Goal: Task Accomplishment & Management: Manage account settings

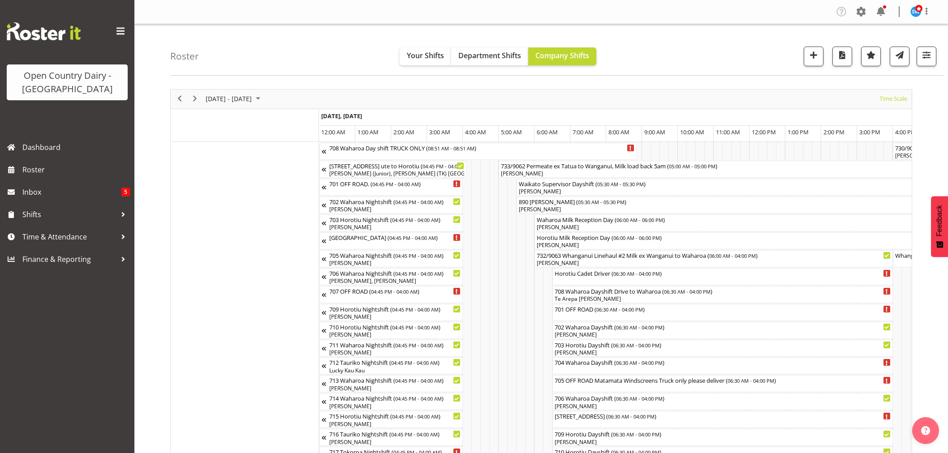
scroll to position [39, 0]
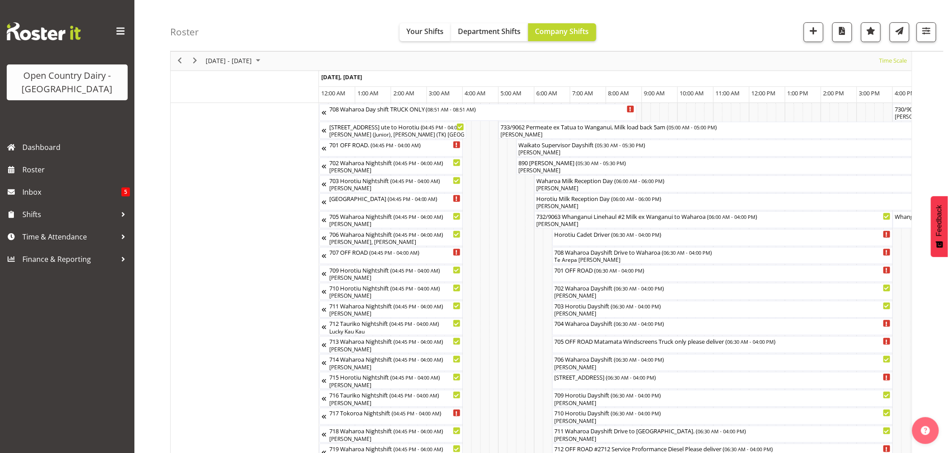
click at [859, 9] on div "Roster Your Shifts Department Shifts Company Shifts 3 Locations Clear Ingredien…" at bounding box center [556, 26] width 773 height 52
click at [860, 13] on div "Roster Your Shifts Department Shifts Company Shifts 3 Locations Clear Ingredien…" at bounding box center [556, 26] width 773 height 52
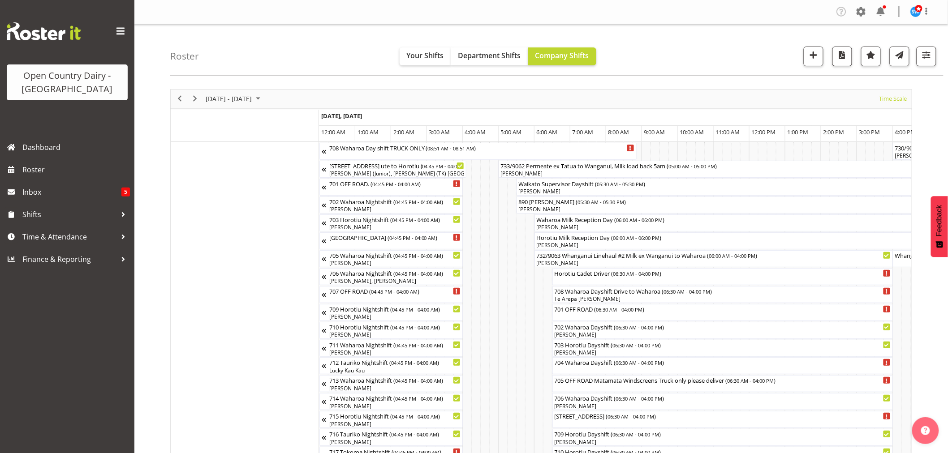
scroll to position [0, 2591]
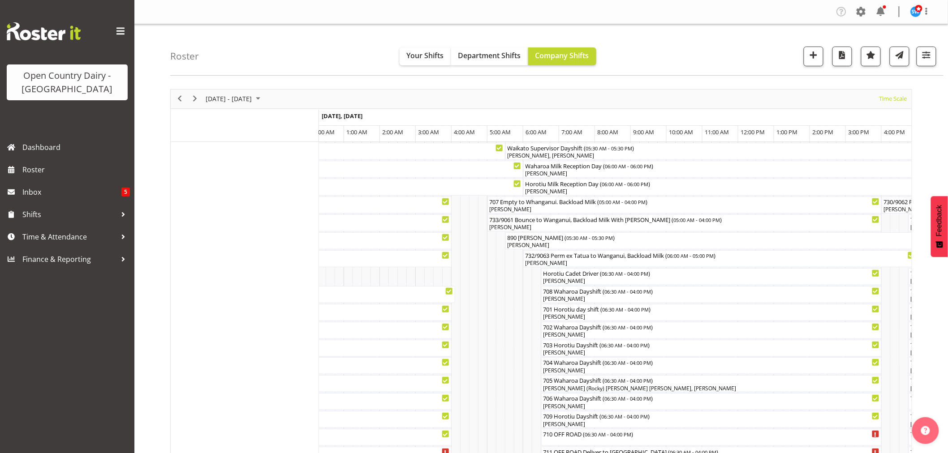
click at [858, 14] on span at bounding box center [861, 11] width 14 height 14
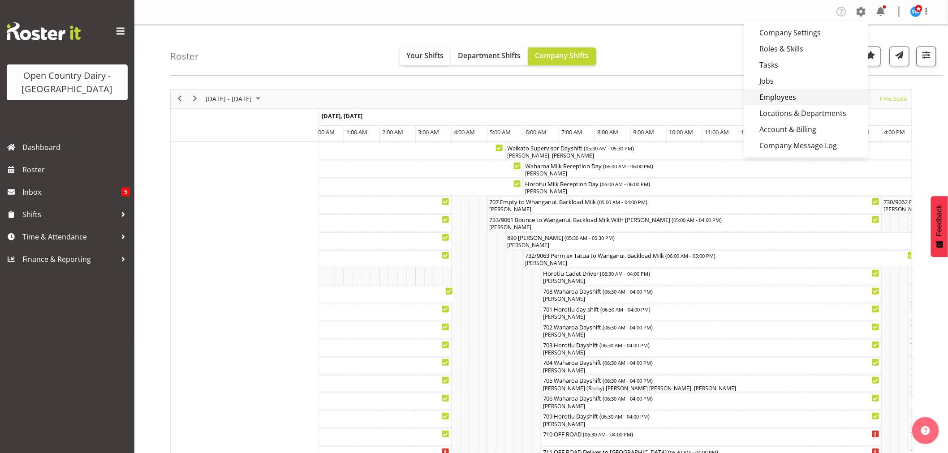
click at [773, 97] on link "Employees" at bounding box center [806, 97] width 124 height 16
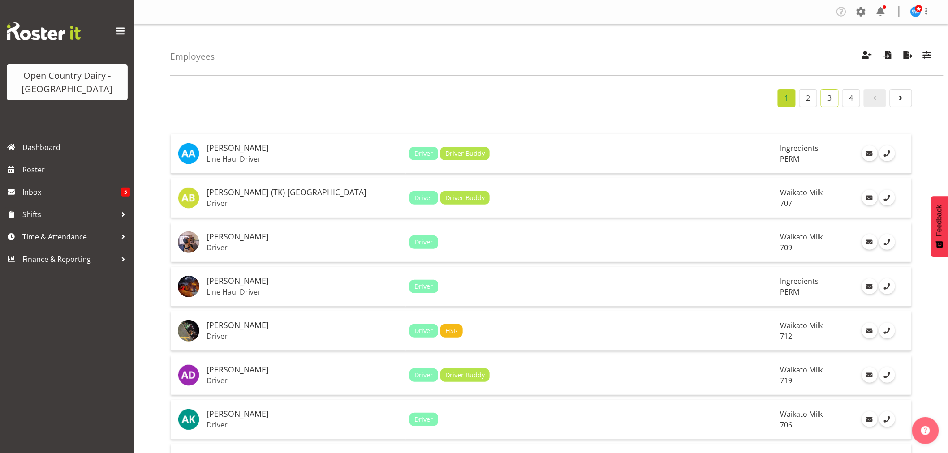
click at [829, 96] on link "3" at bounding box center [829, 98] width 18 height 18
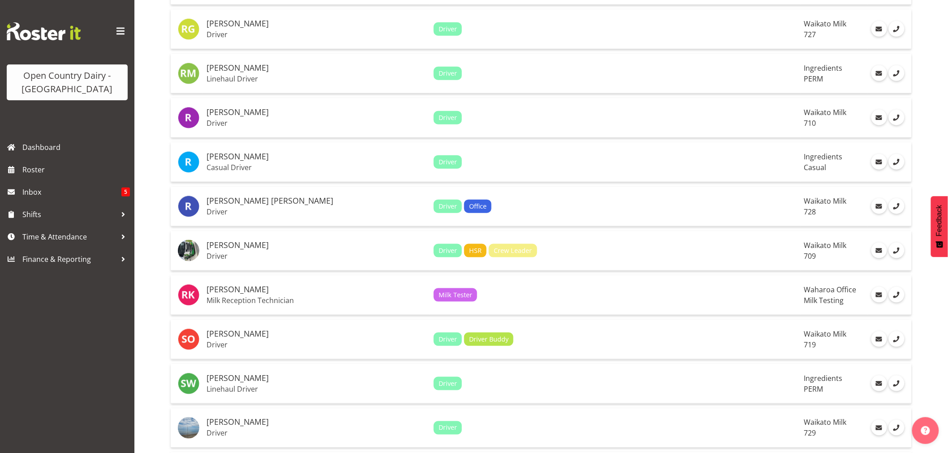
scroll to position [1941, 0]
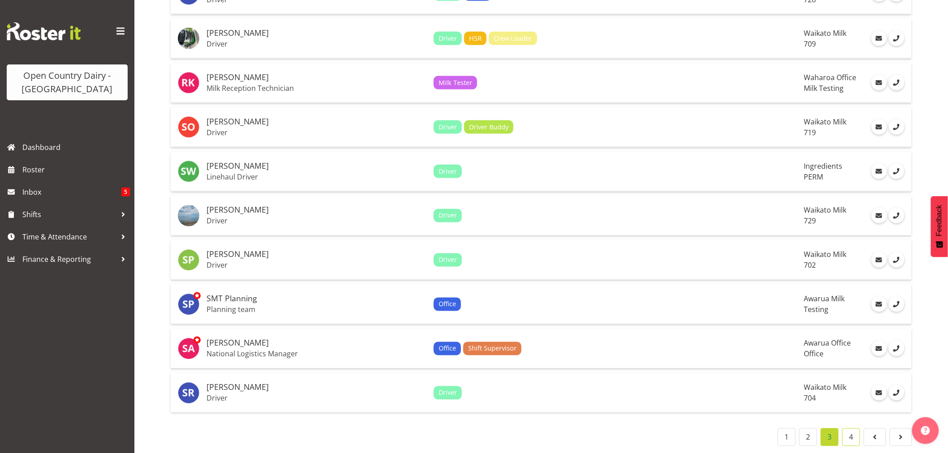
drag, startPoint x: 847, startPoint y: 433, endPoint x: 840, endPoint y: 433, distance: 7.2
click at [847, 432] on link "4" at bounding box center [851, 438] width 18 height 18
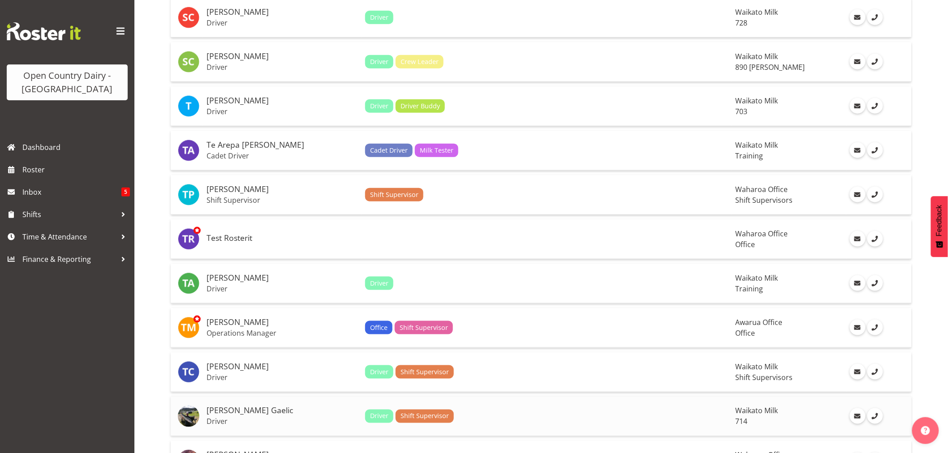
scroll to position [313, 0]
click at [220, 154] on p "Cadet Driver" at bounding box center [281, 156] width 151 height 9
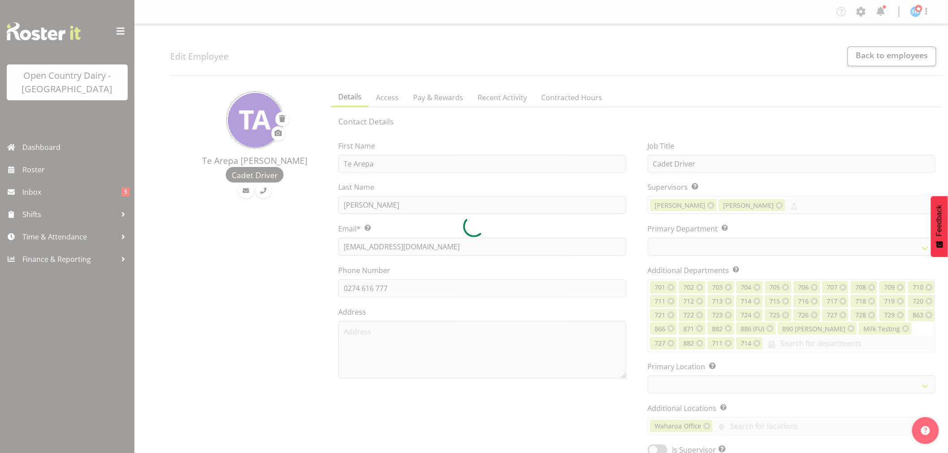
select select
select select "1054"
select select "763"
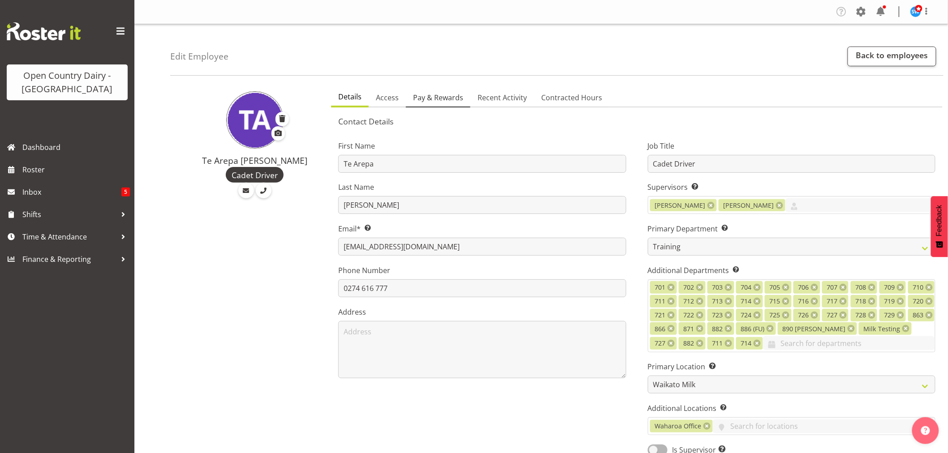
click at [441, 94] on span "Pay & Rewards" at bounding box center [438, 97] width 50 height 11
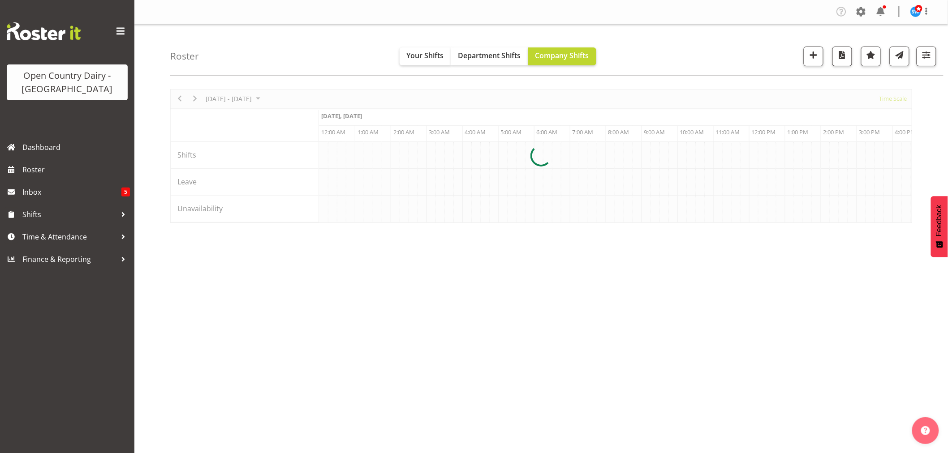
scroll to position [0, 2580]
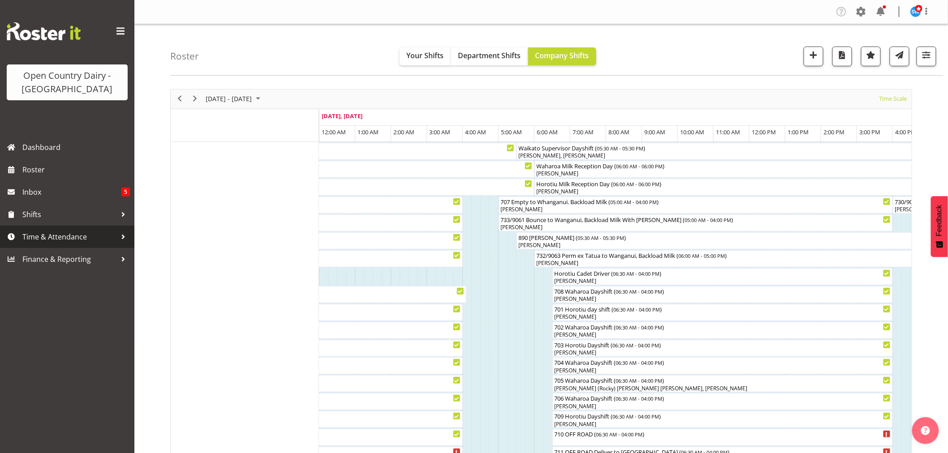
click at [37, 240] on span "Time & Attendance" at bounding box center [69, 236] width 94 height 13
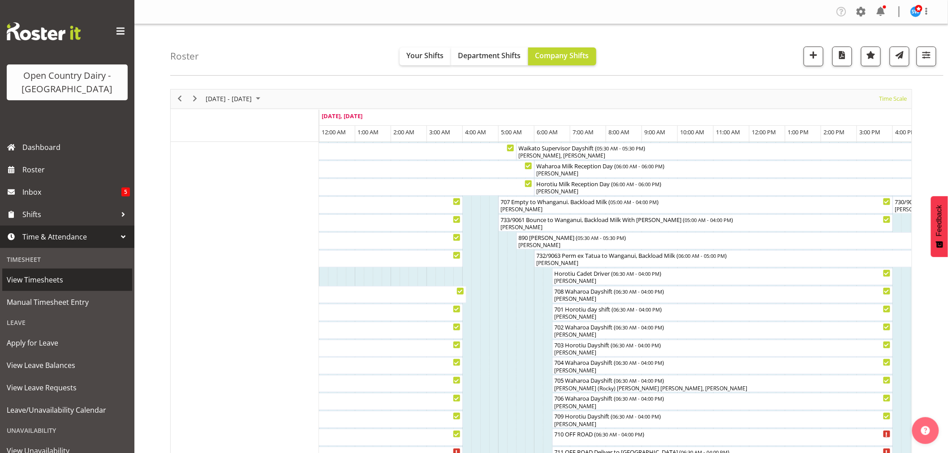
click at [45, 280] on span "View Timesheets" at bounding box center [67, 279] width 121 height 13
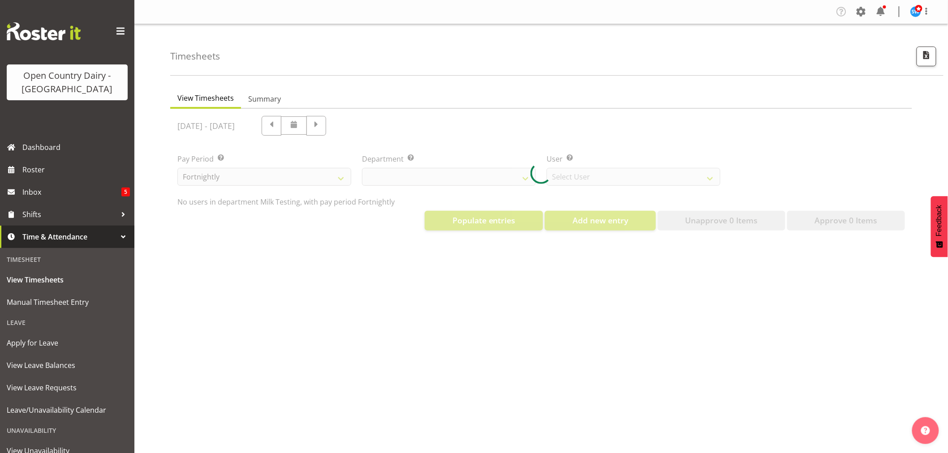
select select "733"
select select "7414"
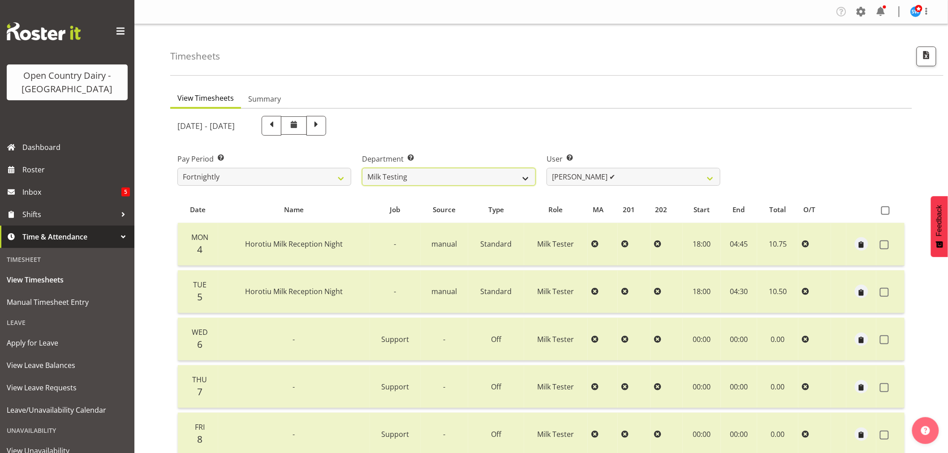
click at [450, 182] on select "701 702 703 704 705 706 707 708 709 710 711 712 713 714 715 716 717 718 719 720" at bounding box center [449, 177] width 174 height 18
select select "763"
click at [362, 168] on select "701 702 703 704 705 706 707 708 709 710 711 712 713 714 715 716 717 718 719 720" at bounding box center [449, 177] width 174 height 18
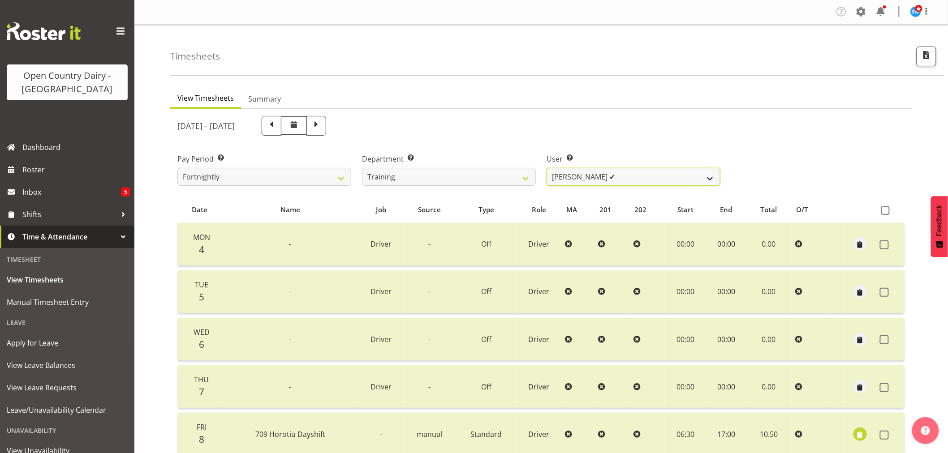
click at [681, 180] on select "[PERSON_NAME] ✔ [PERSON_NAME] ✔ [PERSON_NAME] ([PERSON_NAME]) ✔ [PERSON_NAME] ✔…" at bounding box center [633, 177] width 174 height 18
drag, startPoint x: 369, startPoint y: 124, endPoint x: 953, endPoint y: 250, distance: 598.0
click at [322, 124] on span at bounding box center [316, 125] width 12 height 12
select select
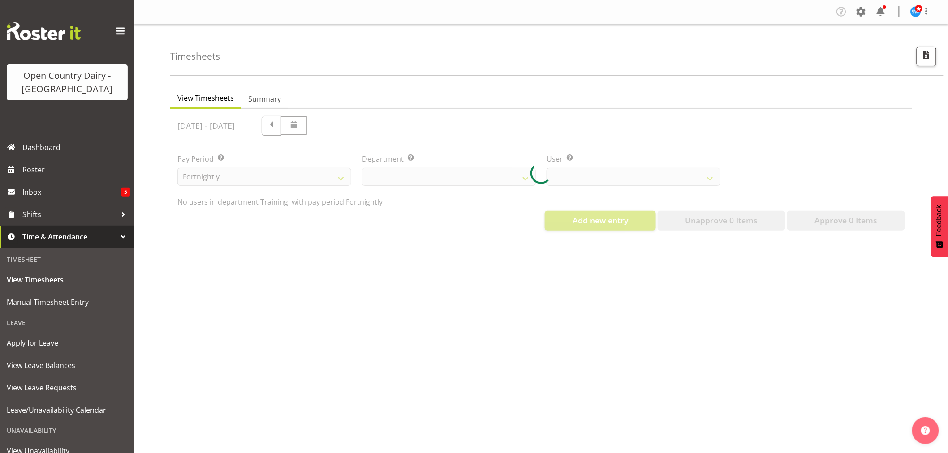
select select "763"
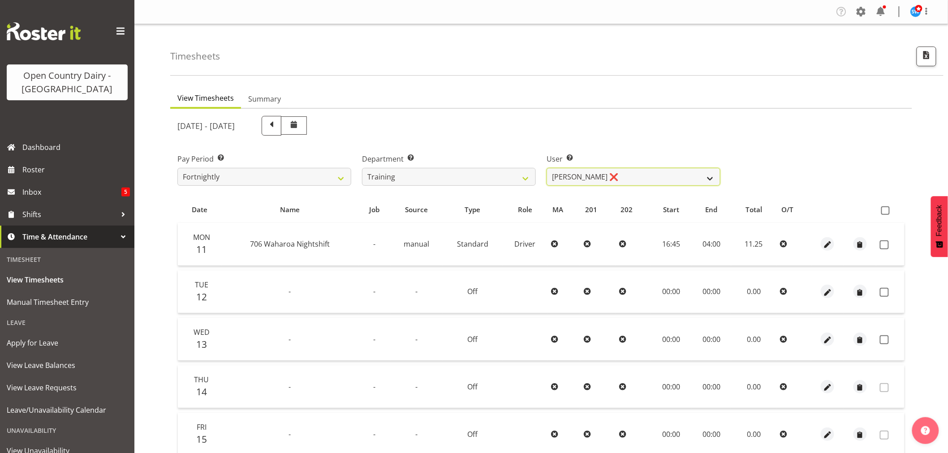
click at [555, 176] on select "[PERSON_NAME] ❌ [PERSON_NAME] ❌ [PERSON_NAME] (Junior) ❌ [PERSON_NAME] ❌ [PERSO…" at bounding box center [633, 177] width 174 height 18
select select "11256"
click at [546, 168] on select "[PERSON_NAME] ❌ [PERSON_NAME] ❌ [PERSON_NAME] (Junior) ❌ [PERSON_NAME] ❌ [PERSO…" at bounding box center [633, 177] width 174 height 18
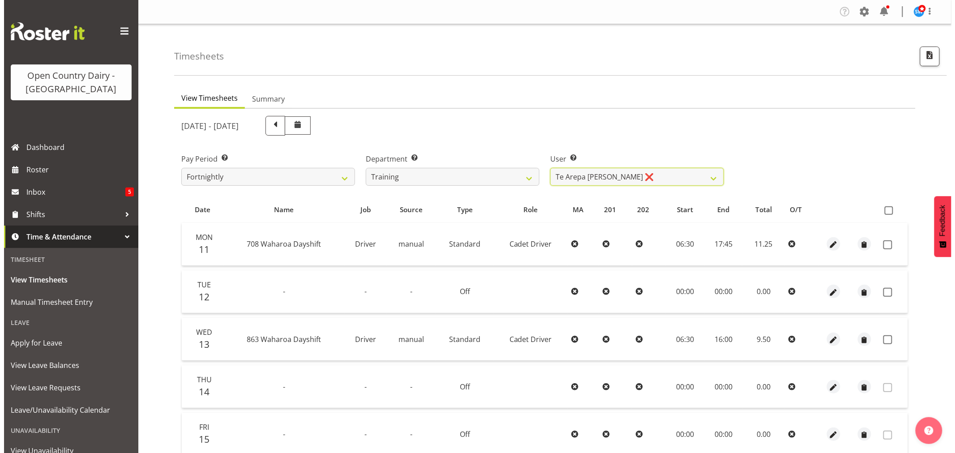
scroll to position [99, 0]
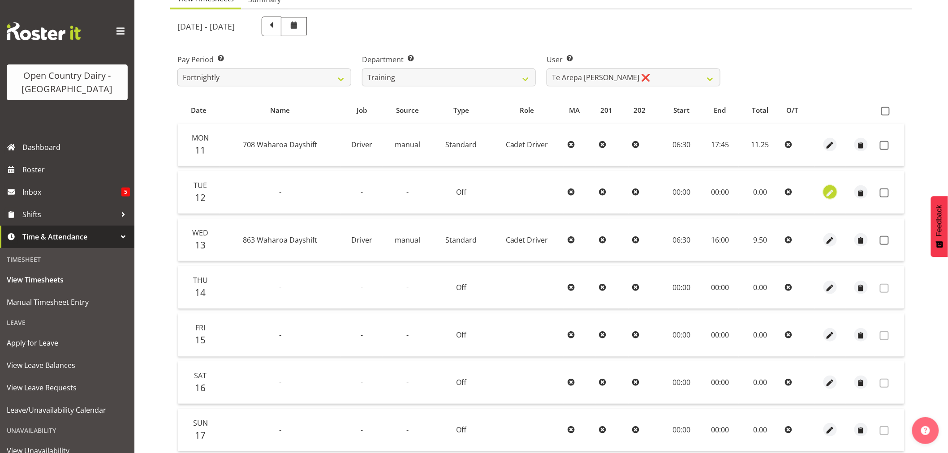
click at [830, 190] on span "button" at bounding box center [830, 193] width 10 height 10
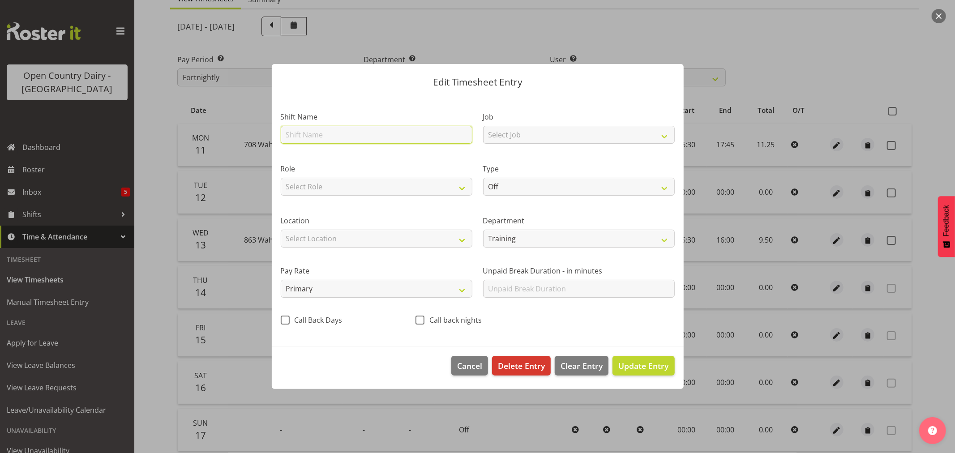
click at [407, 136] on input "text" at bounding box center [377, 135] width 192 height 18
type input "Leave"
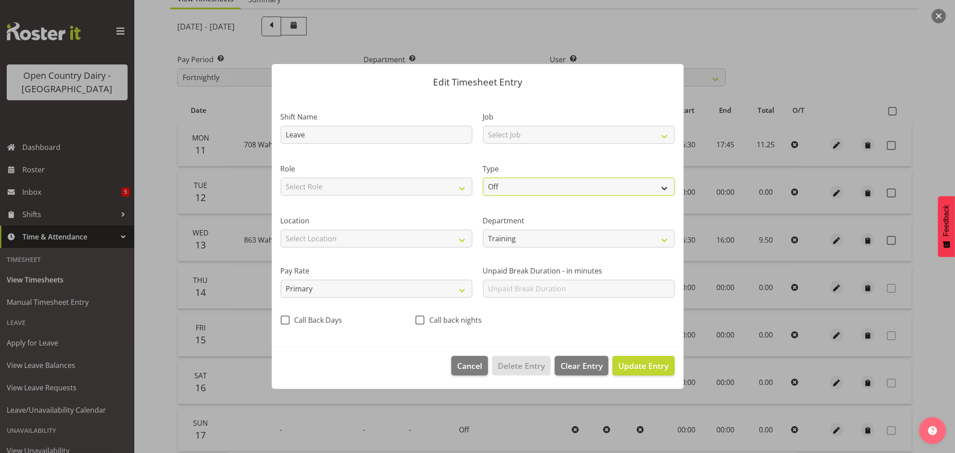
click at [510, 191] on select "Off Standard Public Holiday Public Holiday (Worked) Day In Lieu Annual Leave Si…" at bounding box center [579, 187] width 192 height 18
select select "Sick"
click at [483, 178] on select "Off Standard Public Holiday Public Holiday (Worked) Day In Lieu Annual Leave Si…" at bounding box center [579, 187] width 192 height 18
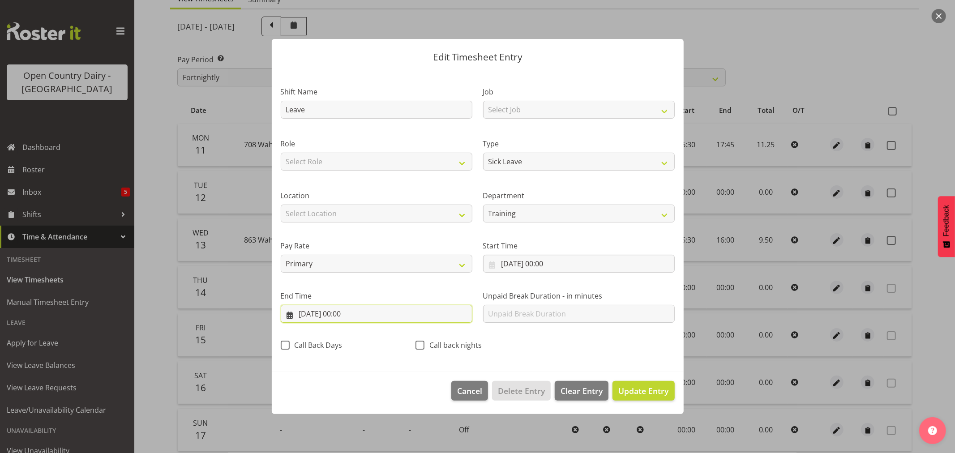
click at [333, 314] on input "[DATE] 00:00" at bounding box center [377, 314] width 192 height 18
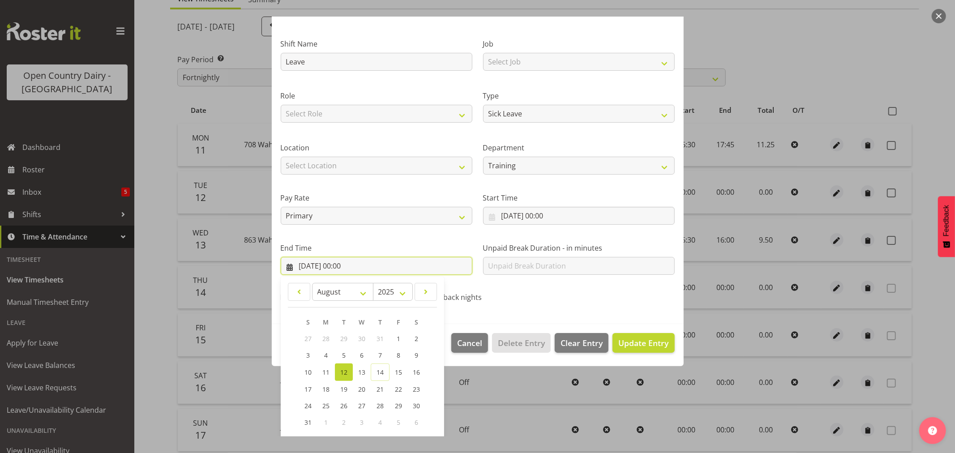
scroll to position [91, 0]
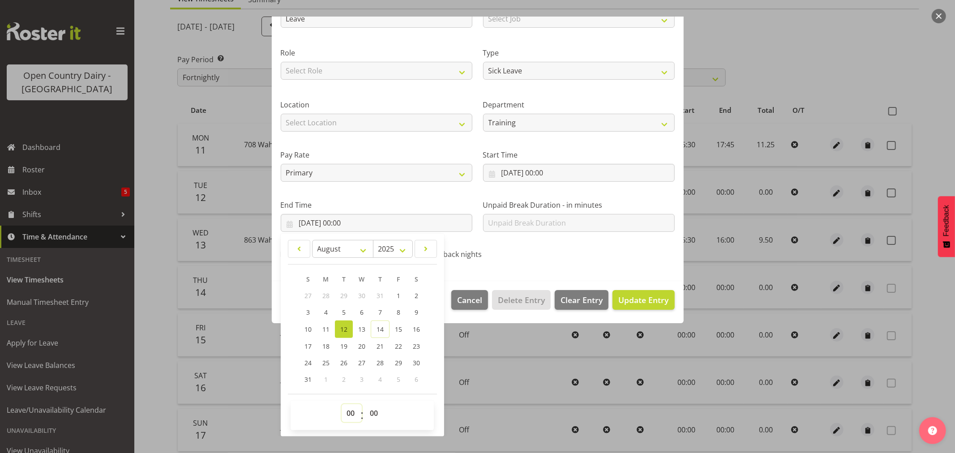
click at [354, 408] on select "00 01 02 03 04 05 06 07 08 09 10 11 12 13 14 15 16 17 18 19 20 21 22 23" at bounding box center [352, 413] width 20 height 18
select select "9"
click at [342, 404] on select "00 01 02 03 04 05 06 07 08 09 10 11 12 13 14 15 16 17 18 19 20 21 22 23" at bounding box center [352, 413] width 20 height 18
type input "[DATE] 09:00"
drag, startPoint x: 373, startPoint y: 410, endPoint x: 373, endPoint y: 405, distance: 5.4
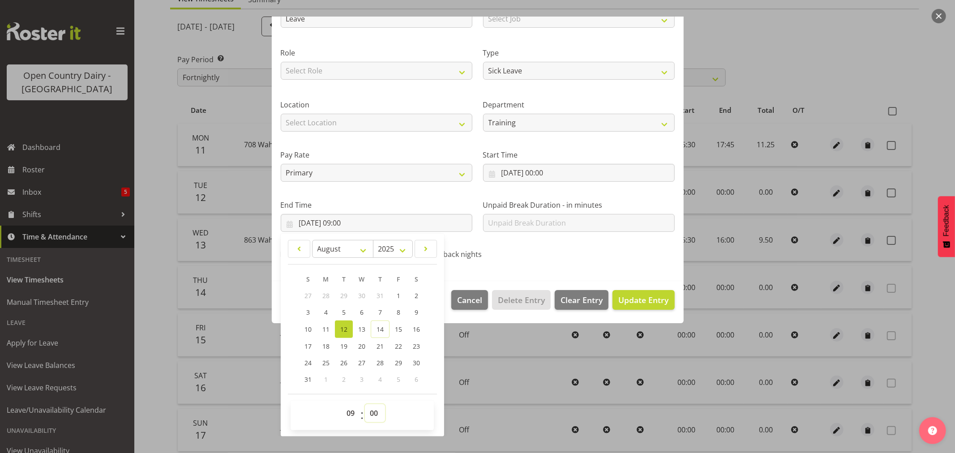
click at [373, 406] on select "00 01 02 03 04 05 06 07 08 09 10 11 12 13 14 15 16 17 18 19 20 21 22 23 24 25 2…" at bounding box center [375, 413] width 20 height 18
select select "4"
click at [365, 404] on select "00 01 02 03 04 05 06 07 08 09 10 11 12 13 14 15 16 17 18 19 20 21 22 23 24 25 2…" at bounding box center [375, 413] width 20 height 18
type input "[DATE] 09:04"
click at [649, 292] on button "Update Entry" at bounding box center [644, 300] width 62 height 20
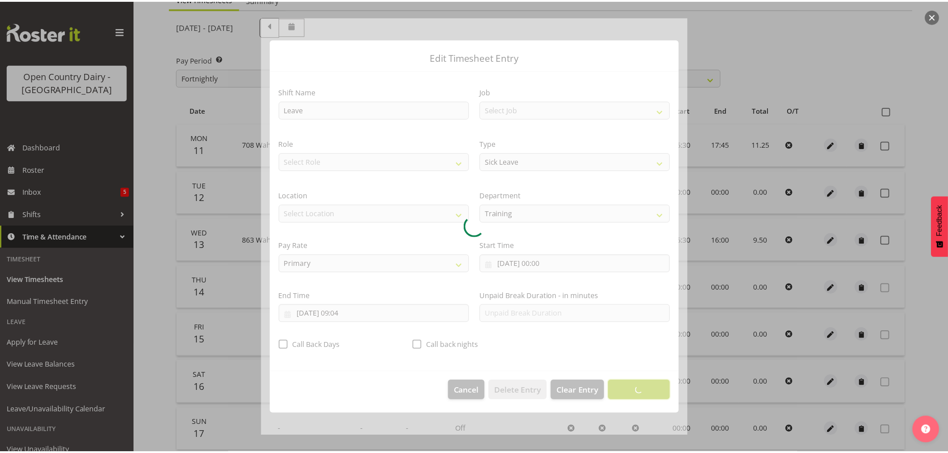
scroll to position [0, 0]
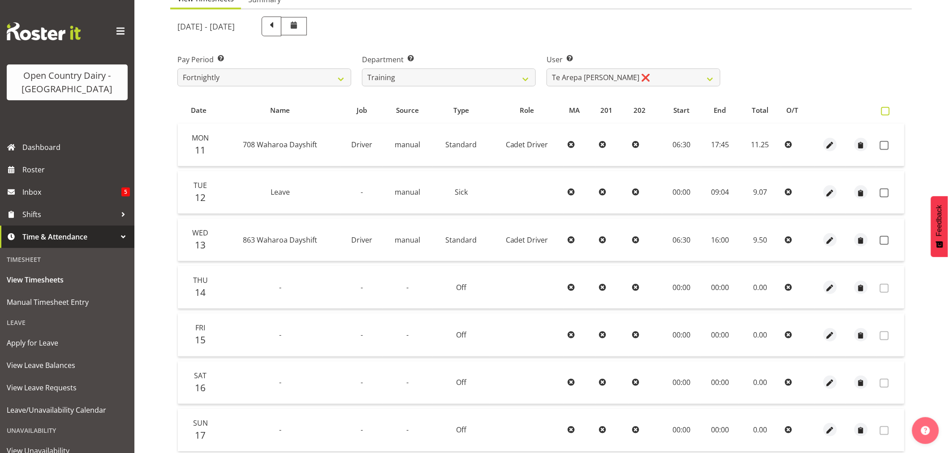
click at [884, 110] on span at bounding box center [885, 111] width 9 height 9
click at [884, 110] on input "checkbox" at bounding box center [884, 111] width 6 height 6
checkbox input "true"
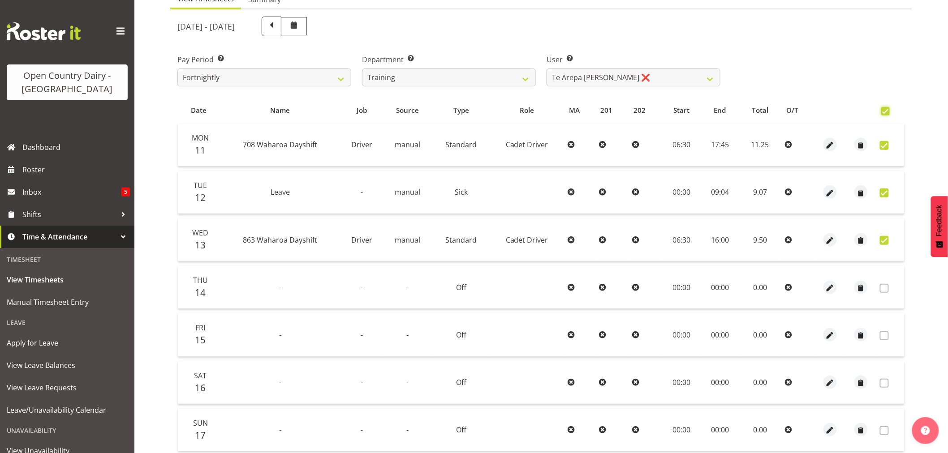
checkbox input "true"
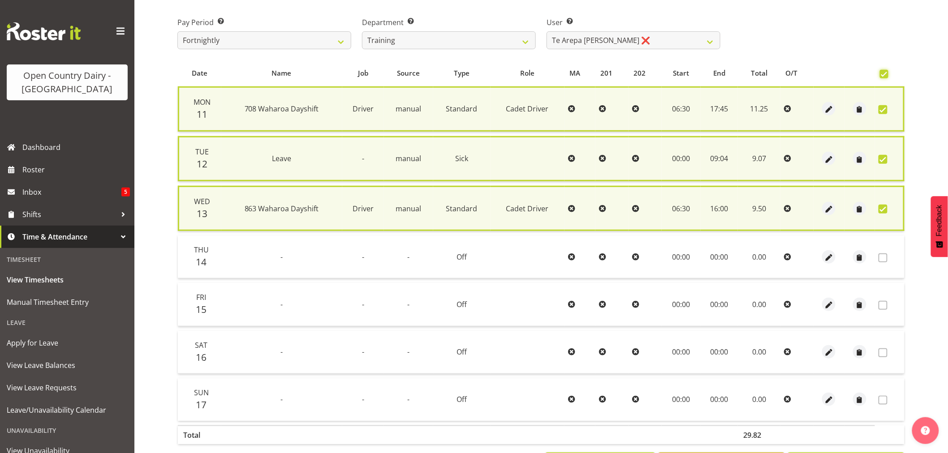
scroll to position [175, 0]
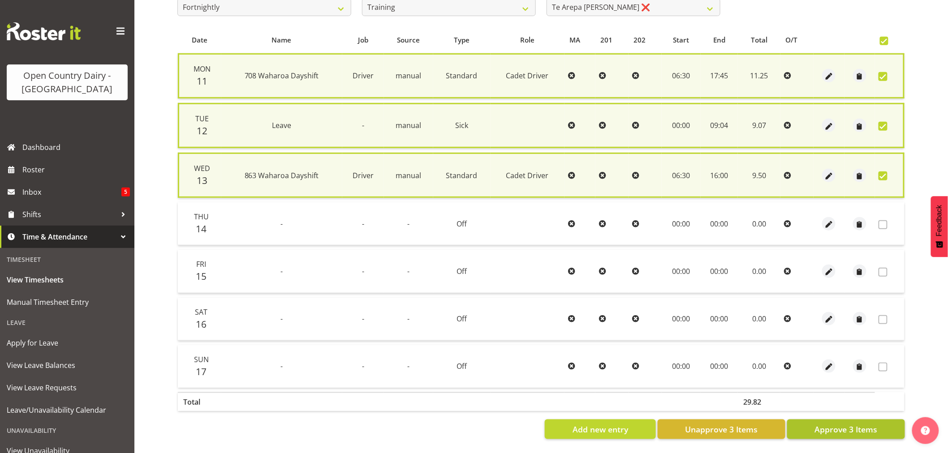
drag, startPoint x: 861, startPoint y: 410, endPoint x: 861, endPoint y: 420, distance: 9.9
click at [861, 414] on div "Date Name Job Source Type Role MA 201 202 Start End Total O/T Mon 11 708 Waharo…" at bounding box center [540, 233] width 727 height 412
click at [861, 424] on span "Approve 3 Items" at bounding box center [845, 430] width 63 height 12
checkbox input "false"
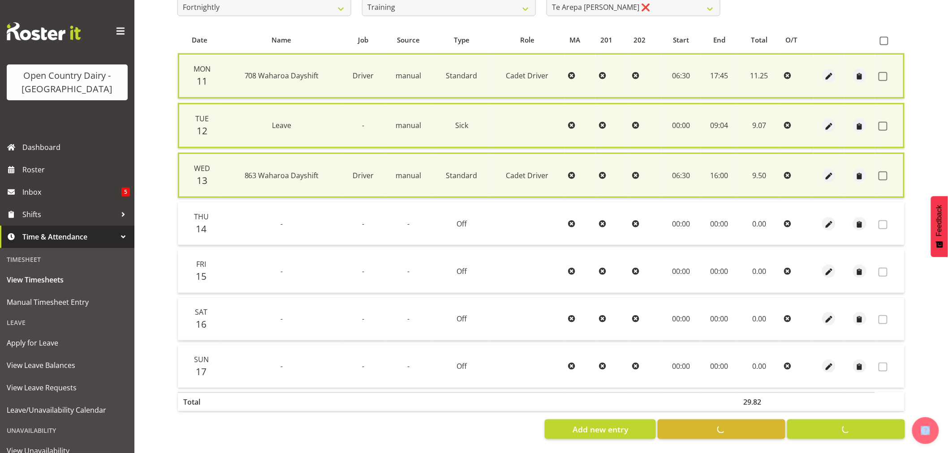
checkbox input "false"
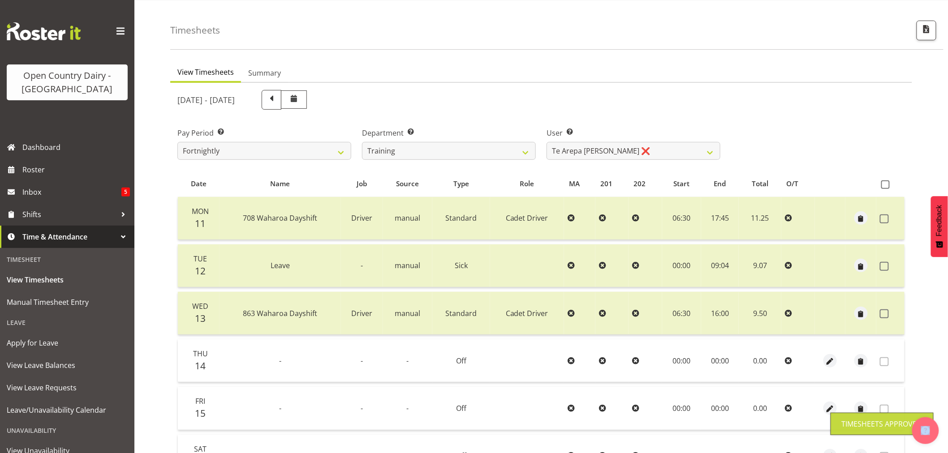
scroll to position [21, 0]
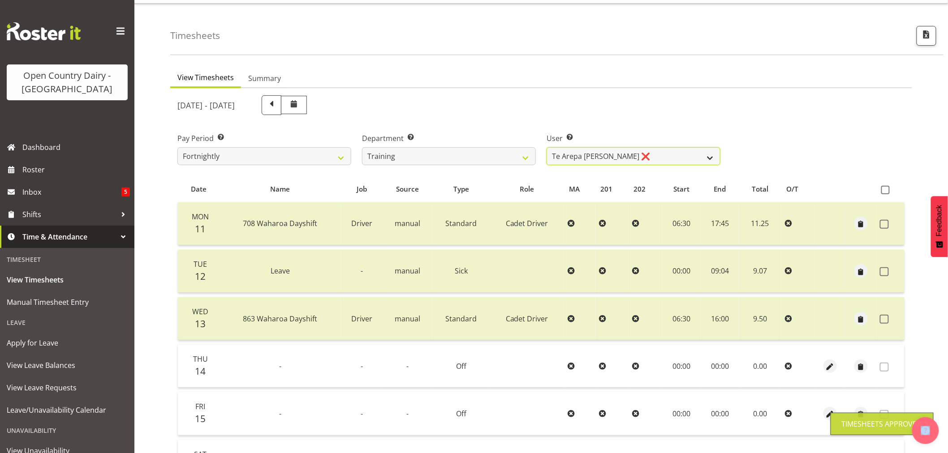
click at [608, 162] on select "[PERSON_NAME] ❌ [PERSON_NAME] ❌ [PERSON_NAME] (Junior) ❌ [PERSON_NAME] ❌ [PERSO…" at bounding box center [633, 156] width 174 height 18
select select "11705"
click at [546, 147] on select "[PERSON_NAME] ❌ [PERSON_NAME] ❌ [PERSON_NAME] (Junior) ❌ [PERSON_NAME] ❌ [PERSO…" at bounding box center [633, 156] width 174 height 18
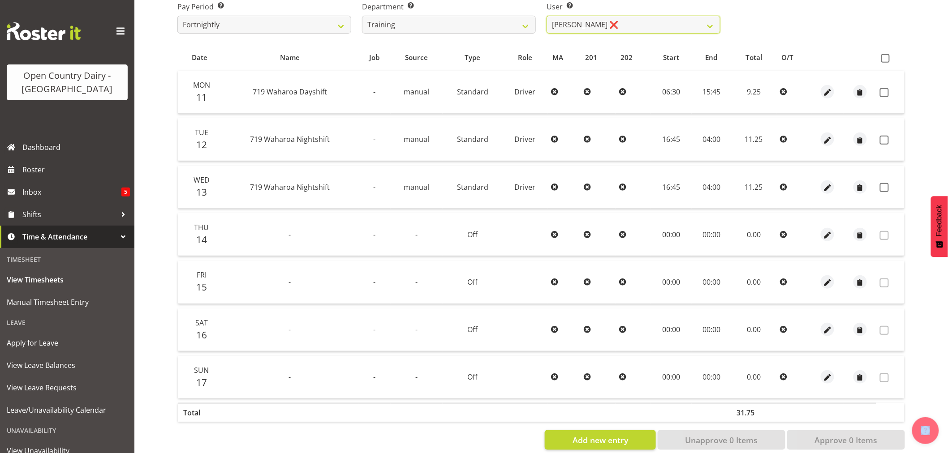
scroll to position [170, 0]
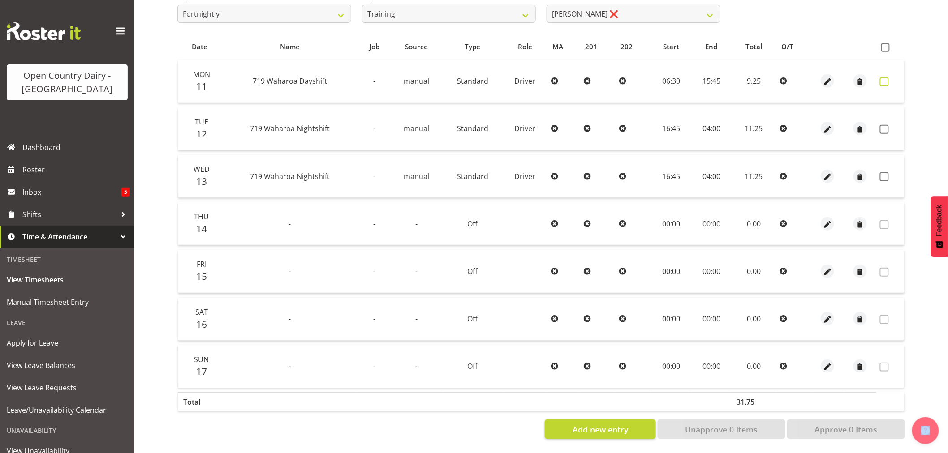
click at [885, 77] on span at bounding box center [884, 81] width 9 height 9
checkbox input "true"
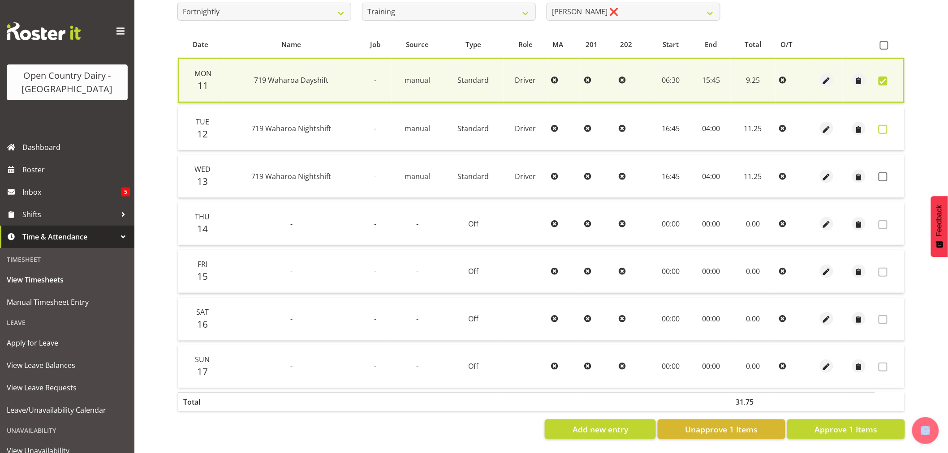
click at [883, 126] on span at bounding box center [882, 129] width 9 height 9
checkbox input "true"
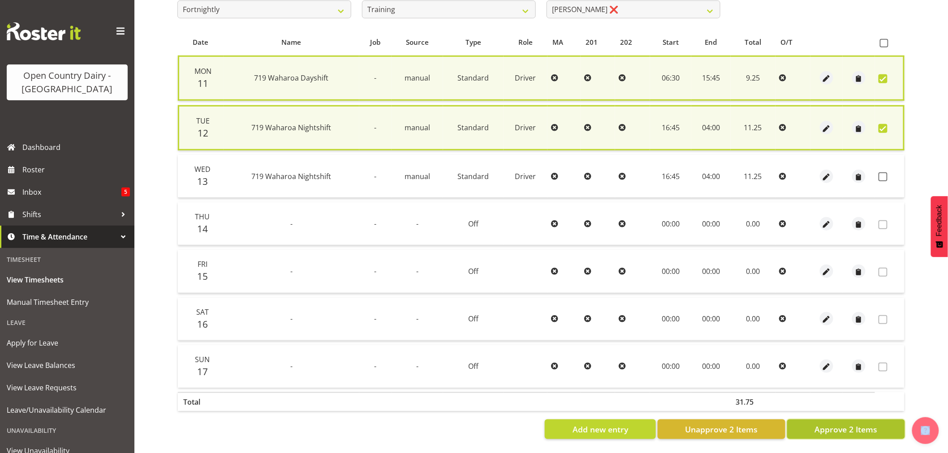
click at [859, 424] on span "Approve 2 Items" at bounding box center [845, 430] width 63 height 12
checkbox input "false"
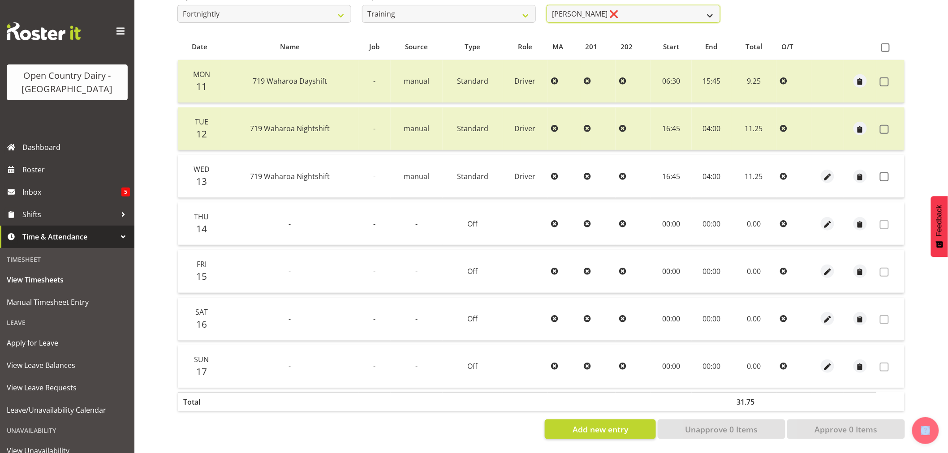
click at [620, 5] on select "[PERSON_NAME] ❌ [PERSON_NAME] ❌ [PERSON_NAME] (Junior) ❌ [PERSON_NAME] ❌ [PERSO…" at bounding box center [633, 14] width 174 height 18
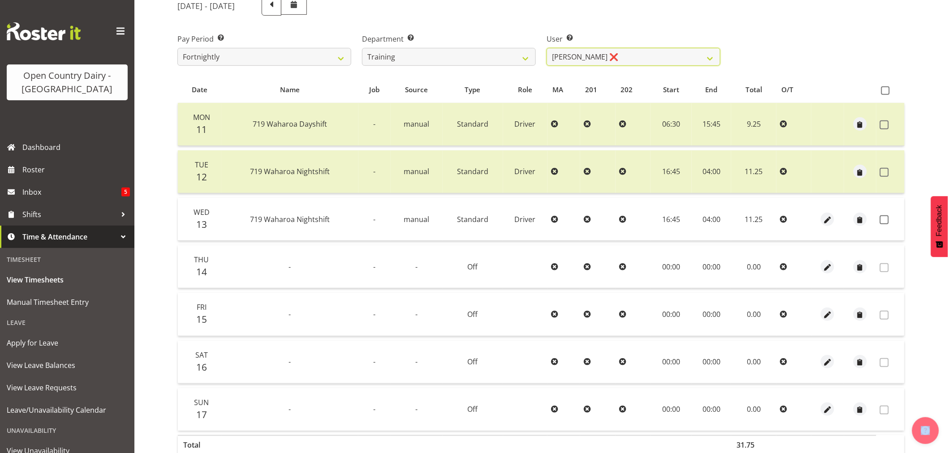
scroll to position [68, 0]
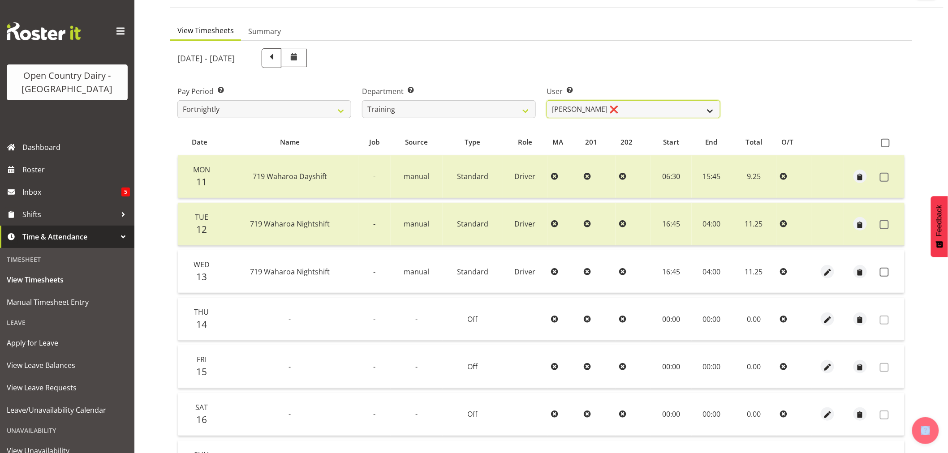
click at [573, 102] on select "[PERSON_NAME] ❌ [PERSON_NAME] ❌ [PERSON_NAME] (Junior) ❌ [PERSON_NAME] ❌ [PERSO…" at bounding box center [633, 109] width 174 height 18
click at [479, 97] on div "Department Select which department you would like to view. 701 702 703 704 705 …" at bounding box center [449, 102] width 174 height 32
click at [476, 113] on select "701 702 703 704 705 706 707 708 709 710 711 712 713 714 715 716 717 718 719 720" at bounding box center [449, 109] width 174 height 18
select select "732"
click at [362, 100] on select "701 702 703 704 705 706 707 708 709 710 711 712 713 714 715 716 717 718 719 720" at bounding box center [449, 109] width 174 height 18
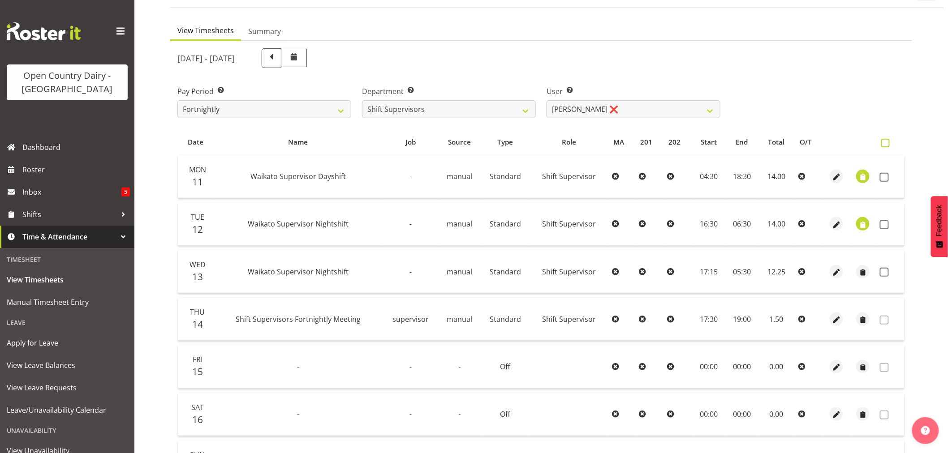
click at [884, 144] on span at bounding box center [885, 143] width 9 height 9
click at [884, 144] on input "checkbox" at bounding box center [884, 143] width 6 height 6
checkbox input "true"
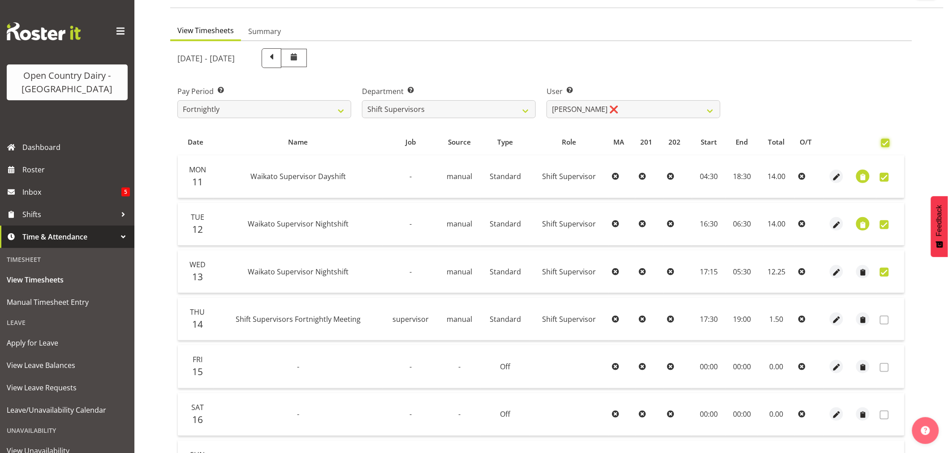
checkbox input "true"
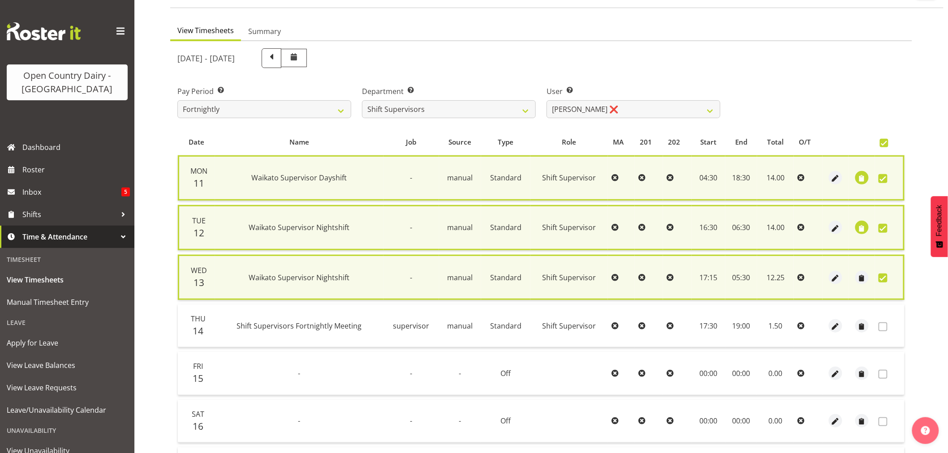
click at [883, 277] on span at bounding box center [882, 278] width 9 height 9
checkbox input "false"
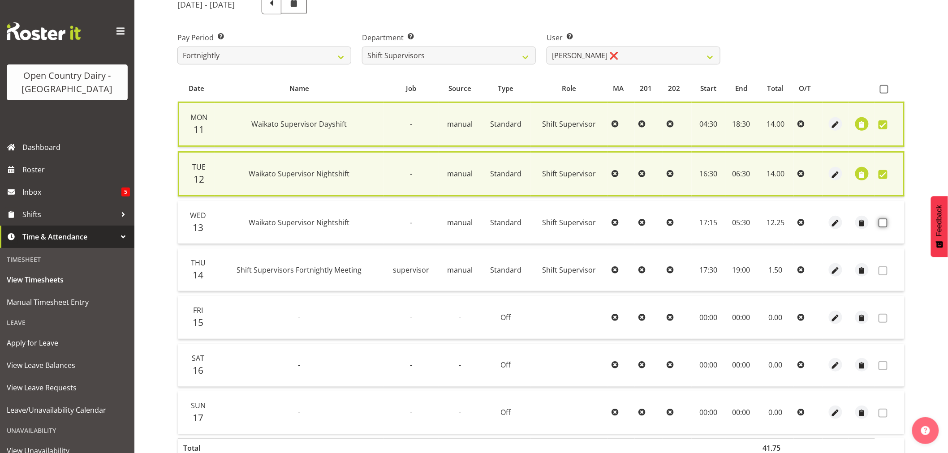
scroll to position [173, 0]
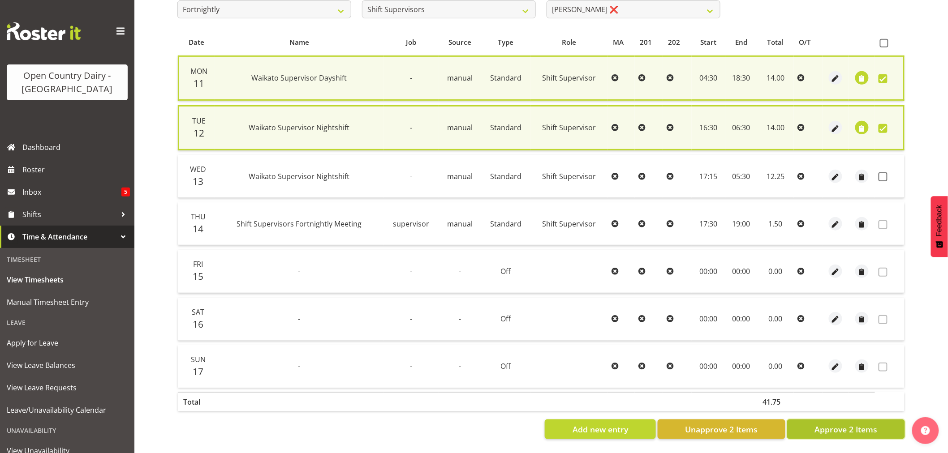
click at [857, 424] on span "Approve 2 Items" at bounding box center [845, 430] width 63 height 12
checkbox input "false"
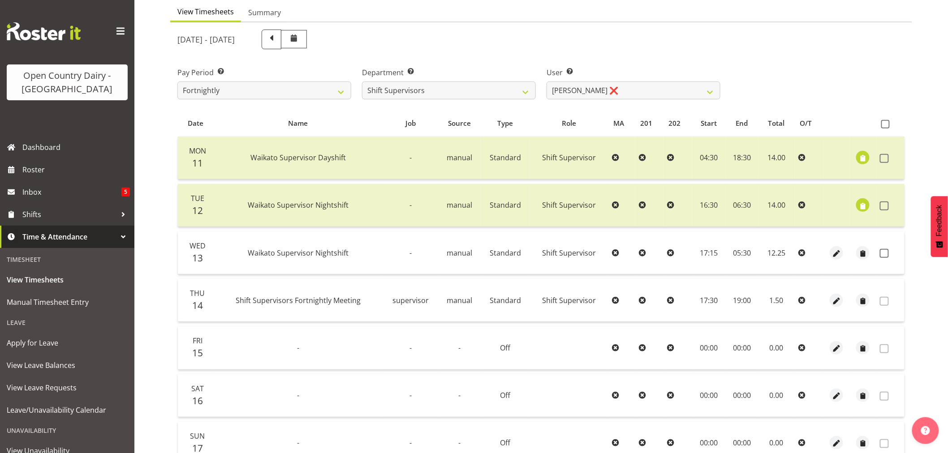
scroll to position [70, 0]
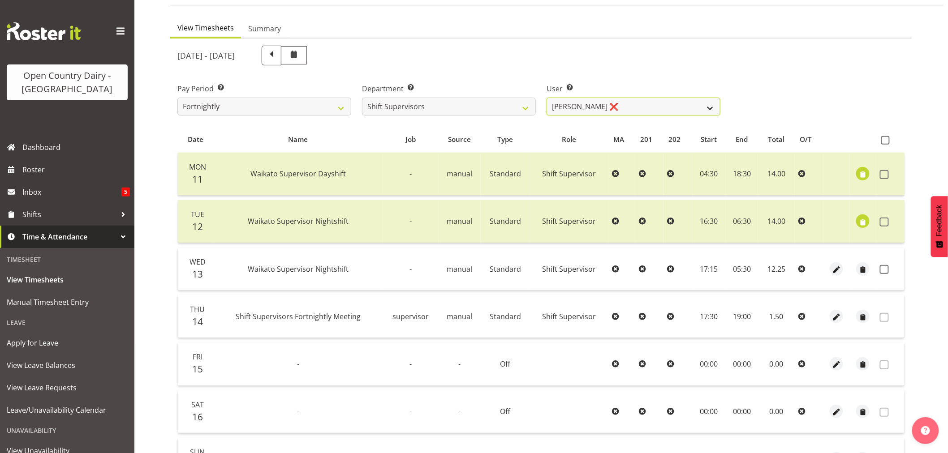
click at [633, 106] on select "[PERSON_NAME] ❌ [PERSON_NAME] ❌ [PERSON_NAME] ❌ [PERSON_NAME] ❌" at bounding box center [633, 107] width 174 height 18
click at [546, 98] on select "[PERSON_NAME] ❌ [PERSON_NAME] ❌ [PERSON_NAME] ❌ [PERSON_NAME] ❌" at bounding box center [633, 107] width 174 height 18
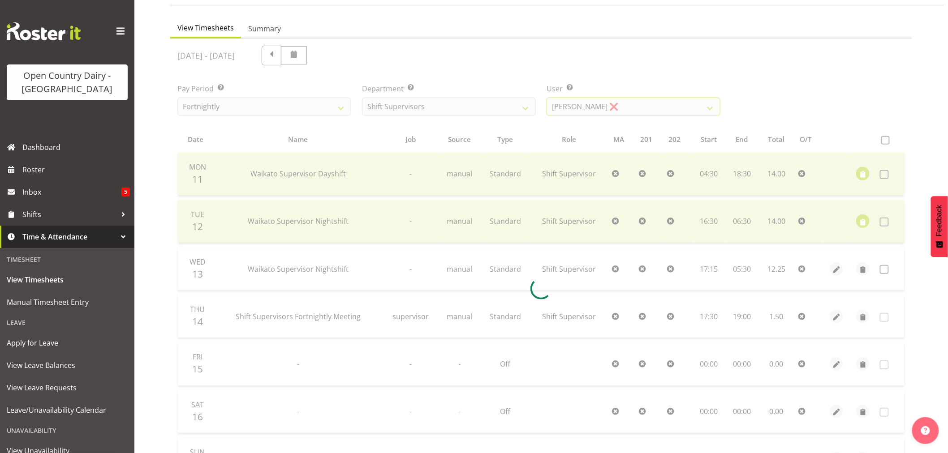
scroll to position [0, 0]
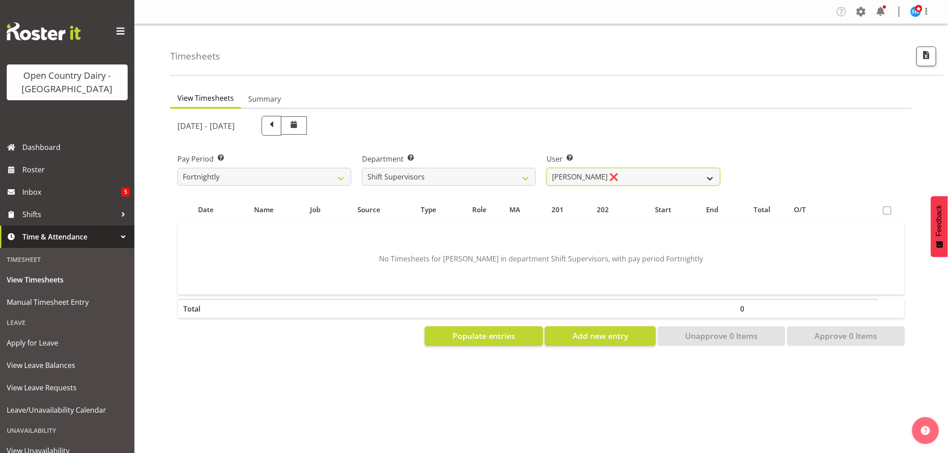
click at [650, 175] on select "[PERSON_NAME] ❌ [PERSON_NAME] ❌ [PERSON_NAME] ❌ [PERSON_NAME] ❌" at bounding box center [633, 177] width 174 height 18
click at [546, 168] on select "[PERSON_NAME] ❌ [PERSON_NAME] ❌ [PERSON_NAME] ❌ [PERSON_NAME] ❌" at bounding box center [633, 177] width 174 height 18
click at [634, 179] on select "[PERSON_NAME] ❌ [PERSON_NAME] ❌ [PERSON_NAME] ❌ [PERSON_NAME] ❌" at bounding box center [633, 177] width 174 height 18
click at [546, 168] on select "[PERSON_NAME] ❌ [PERSON_NAME] ❌ [PERSON_NAME] ❌ [PERSON_NAME] ❌" at bounding box center [633, 177] width 174 height 18
click at [593, 176] on select "[PERSON_NAME] ❌ [PERSON_NAME] ❌ [PERSON_NAME] ❌ [PERSON_NAME] ❌" at bounding box center [633, 177] width 174 height 18
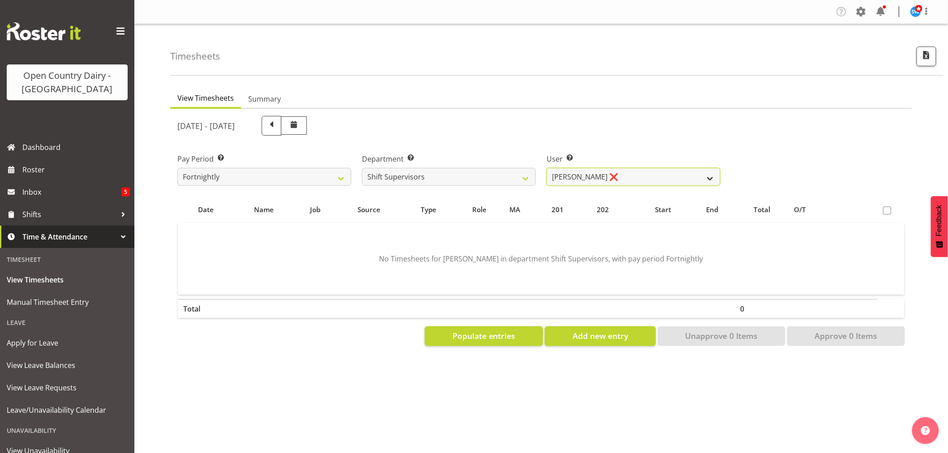
select select "11075"
click at [546, 168] on select "[PERSON_NAME] ❌ [PERSON_NAME] ❌ [PERSON_NAME] ❌ [PERSON_NAME] ❌" at bounding box center [633, 177] width 174 height 18
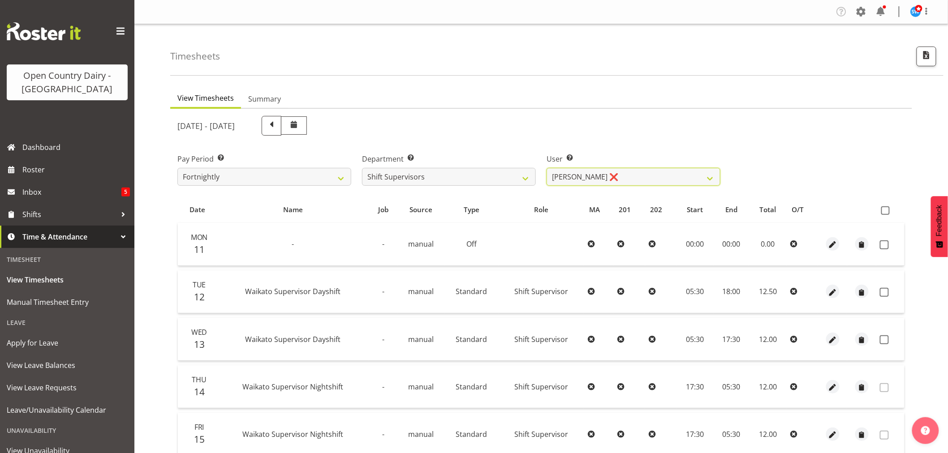
scroll to position [99, 0]
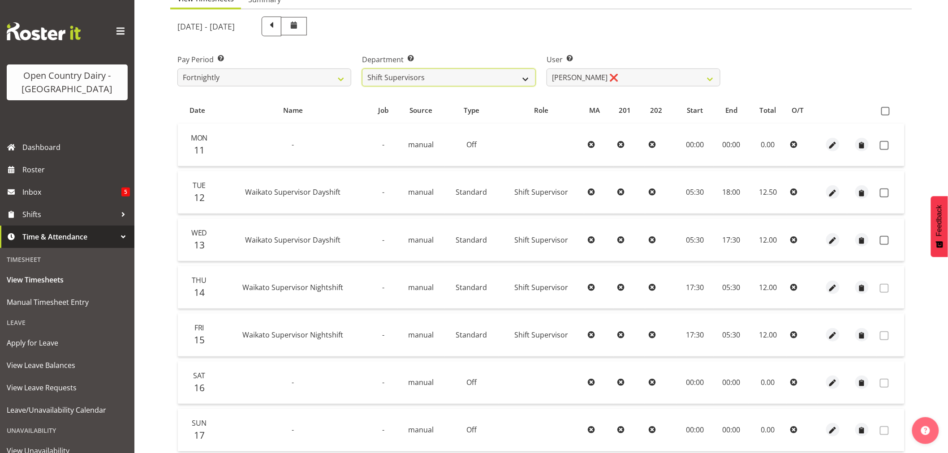
click at [519, 81] on select "701 702 703 704 705 706 707 708 709 710 711 712 713 714 715 716 717 718 719 720" at bounding box center [449, 78] width 174 height 18
select select "763"
click at [362, 69] on select "701 702 703 704 705 706 707 708 709 710 711 712 713 714 715 716 717 718 719 720" at bounding box center [449, 78] width 174 height 18
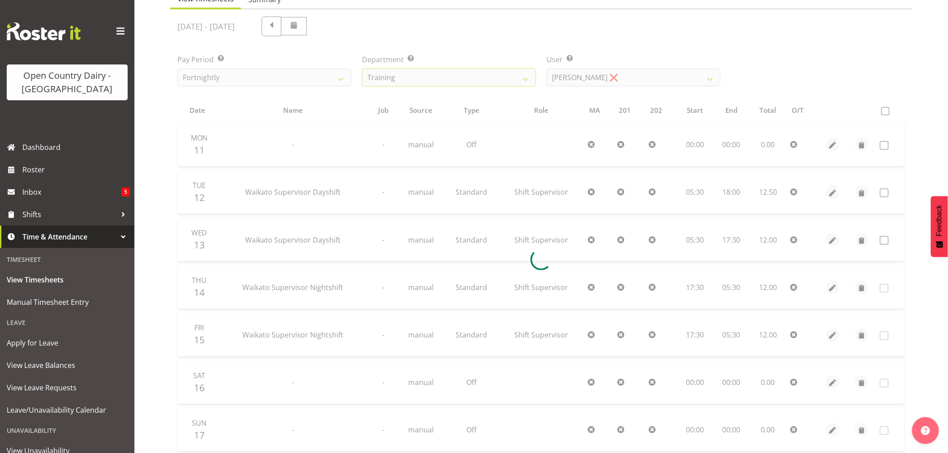
scroll to position [74, 0]
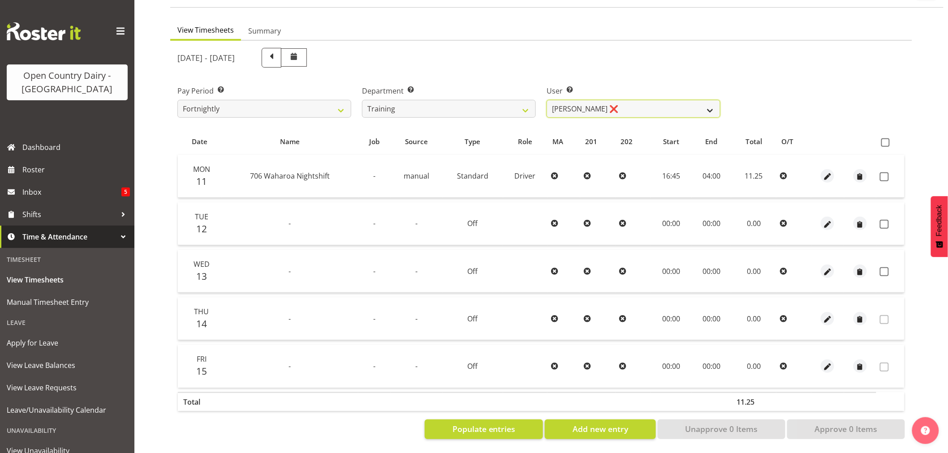
click at [637, 100] on select "[PERSON_NAME] ❌ [PERSON_NAME] ❌ [PERSON_NAME] (Junior) ❌ [PERSON_NAME] ❌ [PERSO…" at bounding box center [633, 109] width 174 height 18
select select "11705"
click at [546, 100] on select "[PERSON_NAME] ❌ [PERSON_NAME] ❌ [PERSON_NAME] (Junior) ❌ [PERSON_NAME] ❌ [PERSO…" at bounding box center [633, 109] width 174 height 18
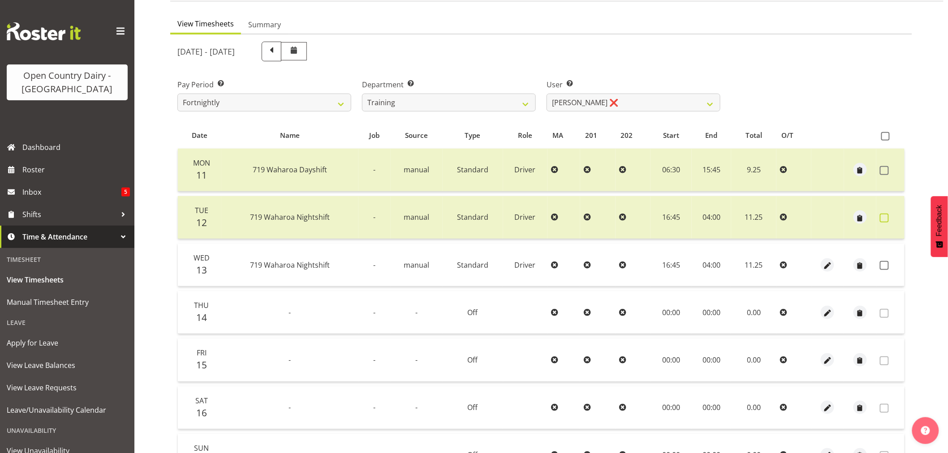
click at [881, 218] on span at bounding box center [884, 218] width 9 height 9
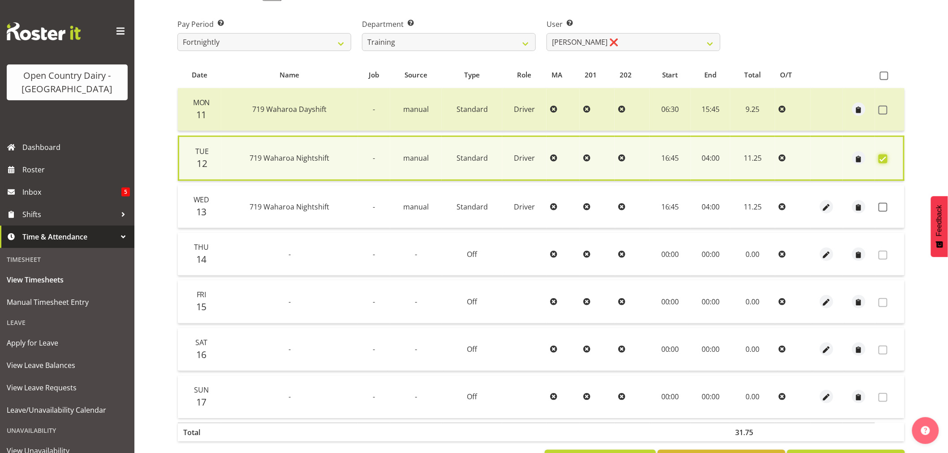
scroll to position [172, 0]
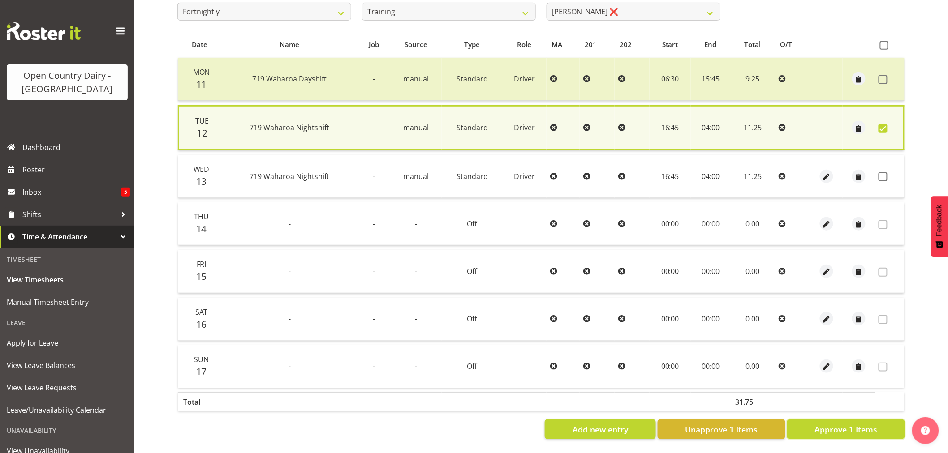
drag, startPoint x: 836, startPoint y: 422, endPoint x: 829, endPoint y: 397, distance: 26.3
click at [835, 424] on span "Approve 1 Items" at bounding box center [845, 430] width 63 height 12
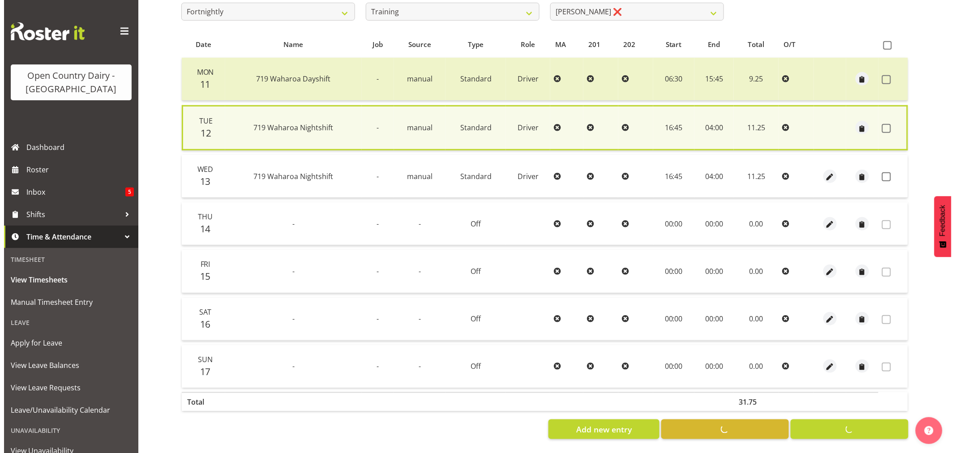
scroll to position [170, 0]
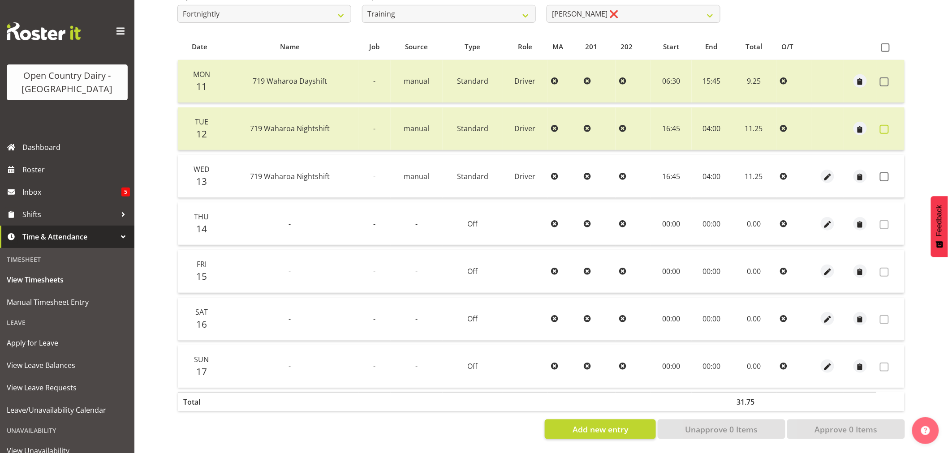
click at [881, 125] on span at bounding box center [884, 129] width 9 height 9
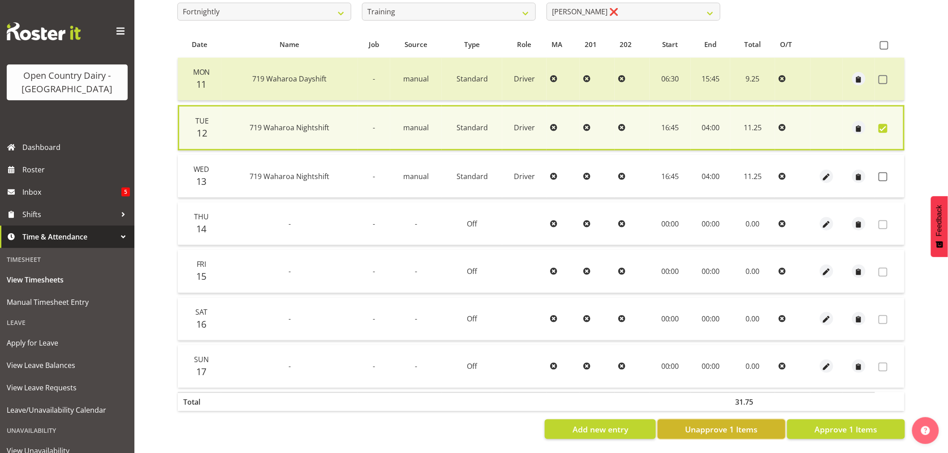
click at [743, 425] on span "Unapprove 1 Items" at bounding box center [721, 430] width 73 height 12
checkbox input "false"
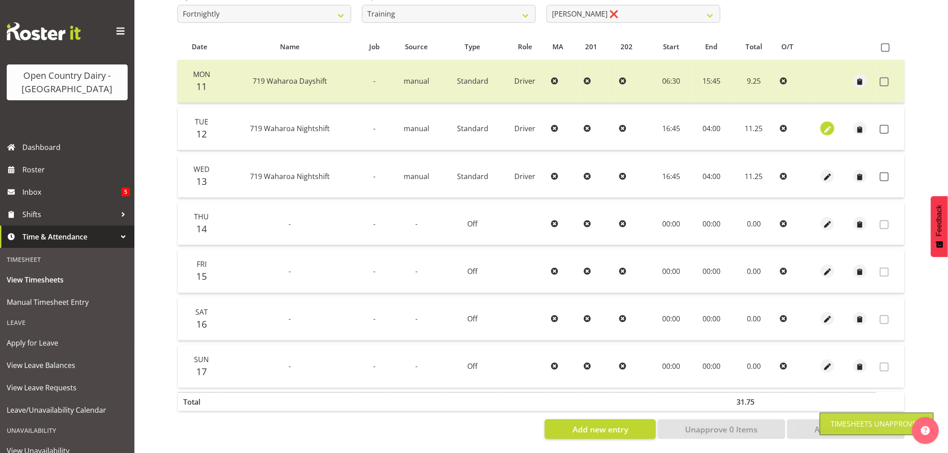
click at [827, 125] on span "button" at bounding box center [827, 130] width 10 height 10
select select "Standard"
select select "823"
select select "7"
select select "2025"
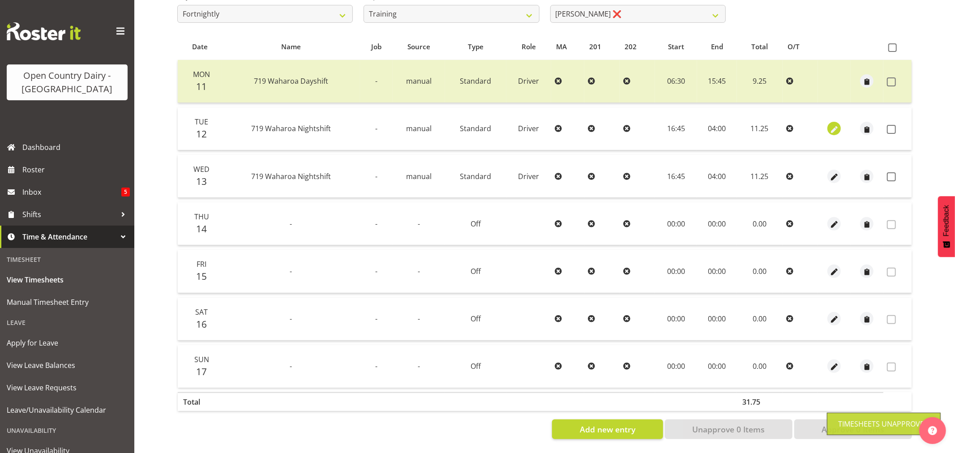
select select "4"
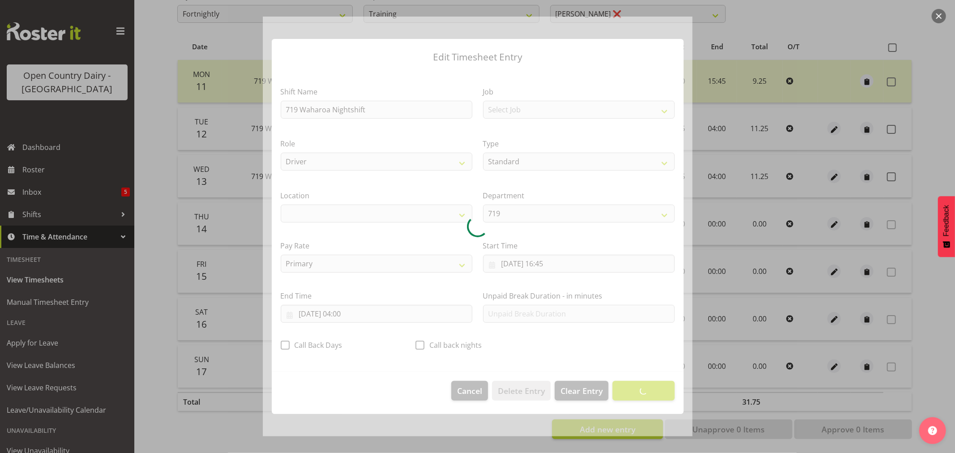
select select "1054"
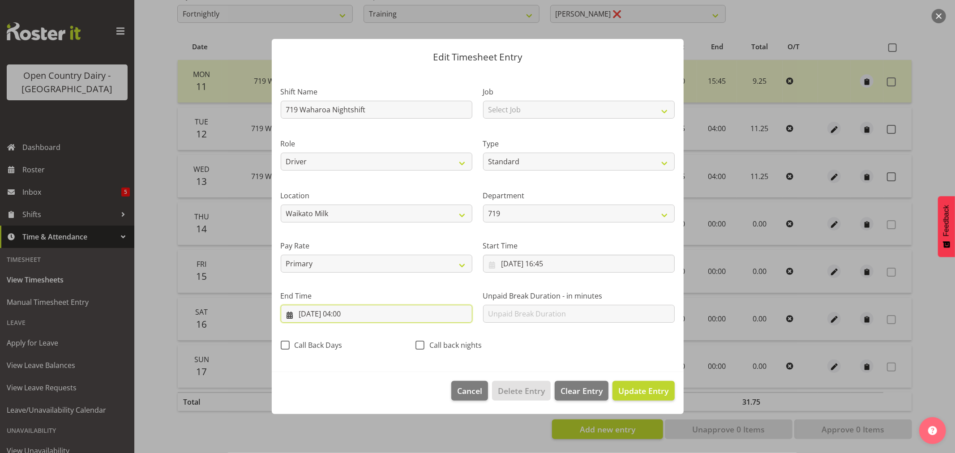
click at [342, 311] on input "[DATE] 04:00" at bounding box center [377, 314] width 192 height 18
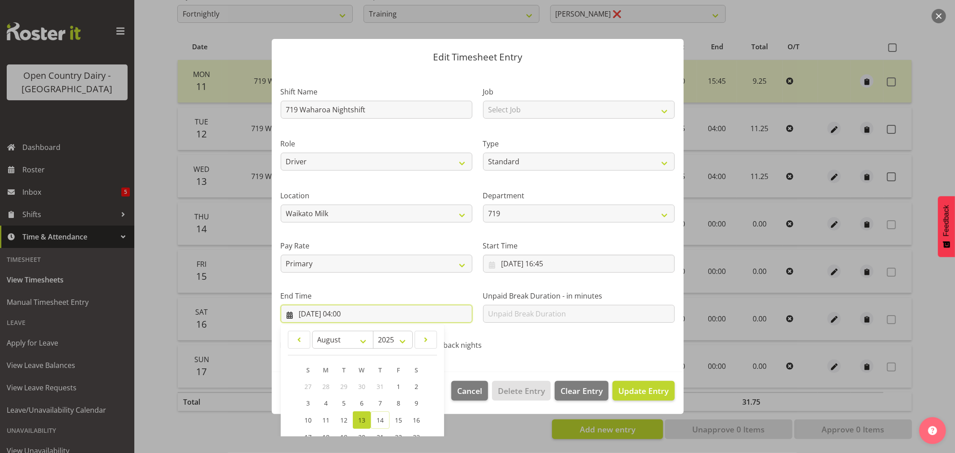
scroll to position [91, 0]
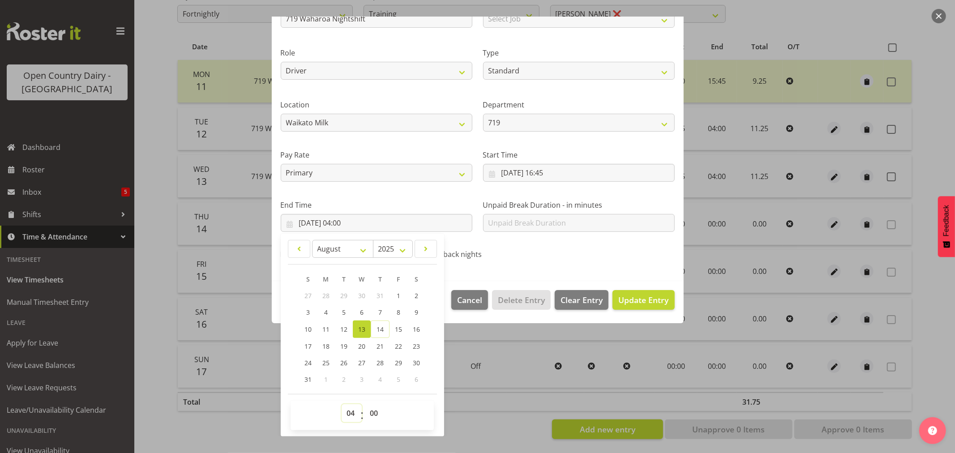
click at [357, 413] on select "00 01 02 03 04 05 06 07 08 09 10 11 12 13 14 15 16 17 18 19 20 21 22 23" at bounding box center [352, 413] width 20 height 18
select select "3"
click at [342, 404] on select "00 01 02 03 04 05 06 07 08 09 10 11 12 13 14 15 16 17 18 19 20 21 22 23" at bounding box center [352, 413] width 20 height 18
type input "[DATE] 03:00"
drag, startPoint x: 377, startPoint y: 417, endPoint x: 374, endPoint y: 405, distance: 11.6
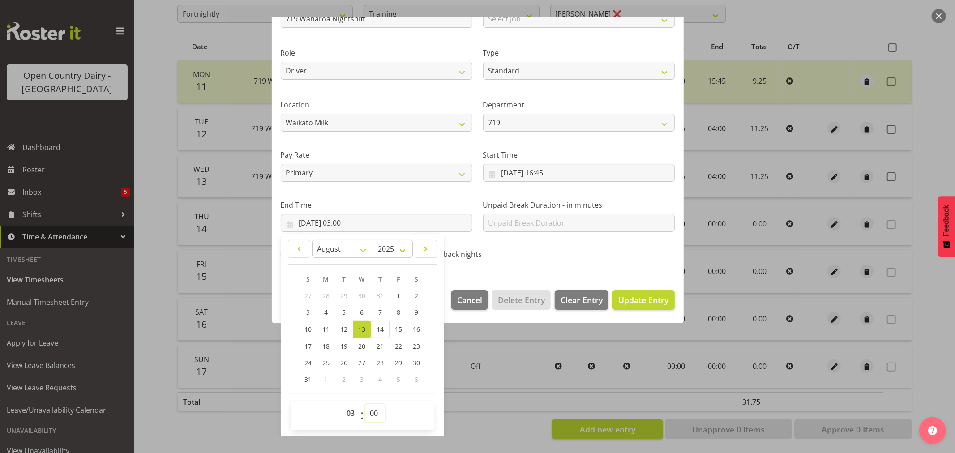
click at [377, 415] on select "00 01 02 03 04 05 06 07 08 09 10 11 12 13 14 15 16 17 18 19 20 21 22 23 24 25 2…" at bounding box center [375, 413] width 20 height 18
select select "45"
click at [365, 404] on select "00 01 02 03 04 05 06 07 08 09 10 11 12 13 14 15 16 17 18 19 20 21 22 23 24 25 2…" at bounding box center [375, 413] width 20 height 18
type input "[DATE] 03:45"
click at [638, 299] on span "Update Entry" at bounding box center [644, 300] width 50 height 11
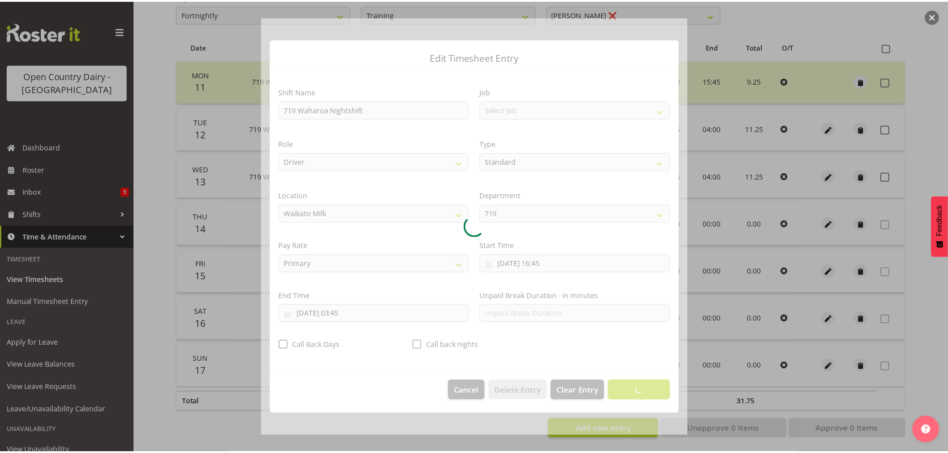
scroll to position [0, 0]
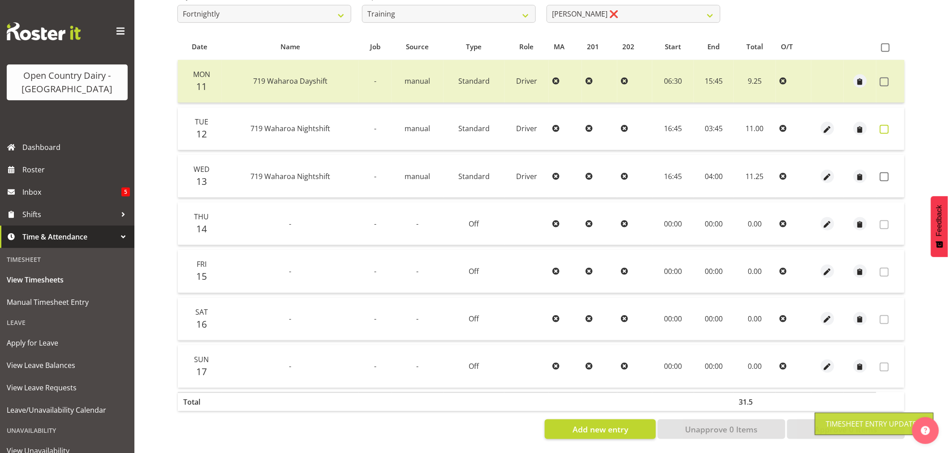
click at [882, 125] on span at bounding box center [884, 129] width 9 height 9
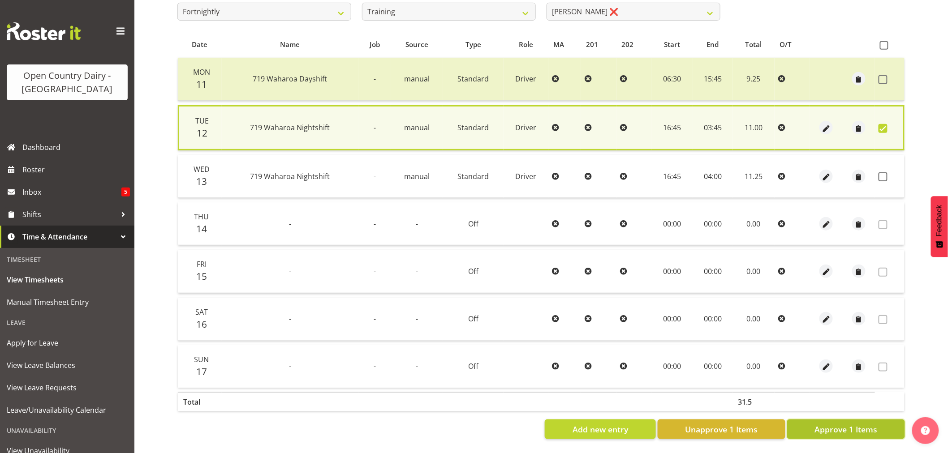
click at [845, 427] on span "Approve 1 Items" at bounding box center [845, 430] width 63 height 12
checkbox input "false"
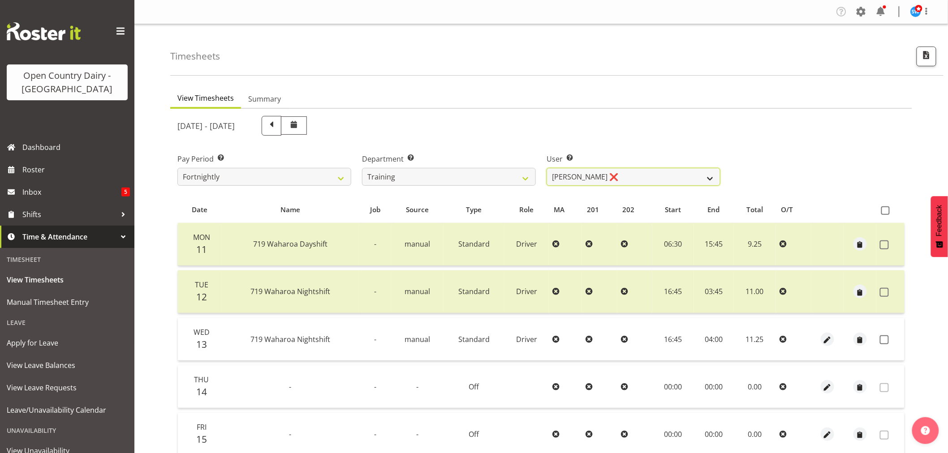
click at [547, 175] on select "[PERSON_NAME] ❌ [PERSON_NAME] ❌ [PERSON_NAME] (Junior) ❌ [PERSON_NAME] ❌ [PERSO…" at bounding box center [633, 177] width 174 height 18
click at [546, 168] on select "[PERSON_NAME] ❌ [PERSON_NAME] ❌ [PERSON_NAME] (Junior) ❌ [PERSON_NAME] ❌ [PERSO…" at bounding box center [633, 177] width 174 height 18
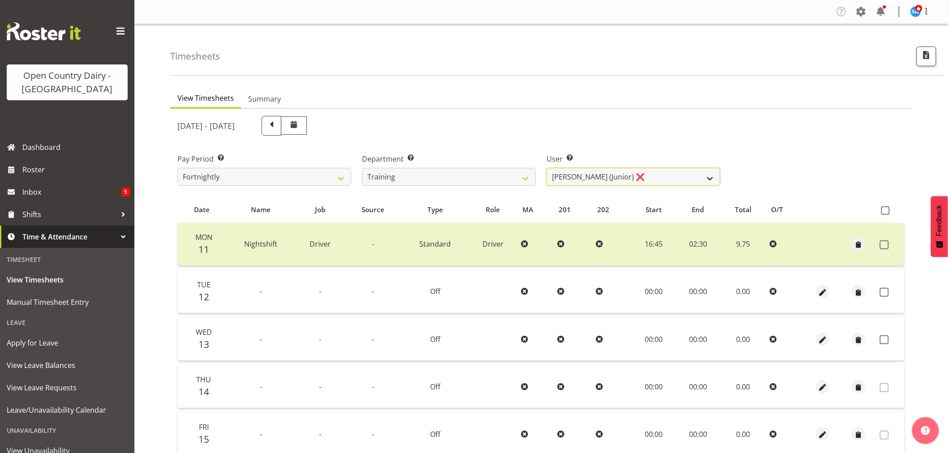
click at [574, 182] on select "[PERSON_NAME] ❌ [PERSON_NAME] ❌ [PERSON_NAME] (Junior) ❌ [PERSON_NAME] ❌ [PERSO…" at bounding box center [633, 177] width 174 height 18
select select "11786"
click at [546, 168] on select "[PERSON_NAME] ❌ [PERSON_NAME] ❌ [PERSON_NAME] (Junior) ❌ [PERSON_NAME] ❌ [PERSO…" at bounding box center [633, 177] width 174 height 18
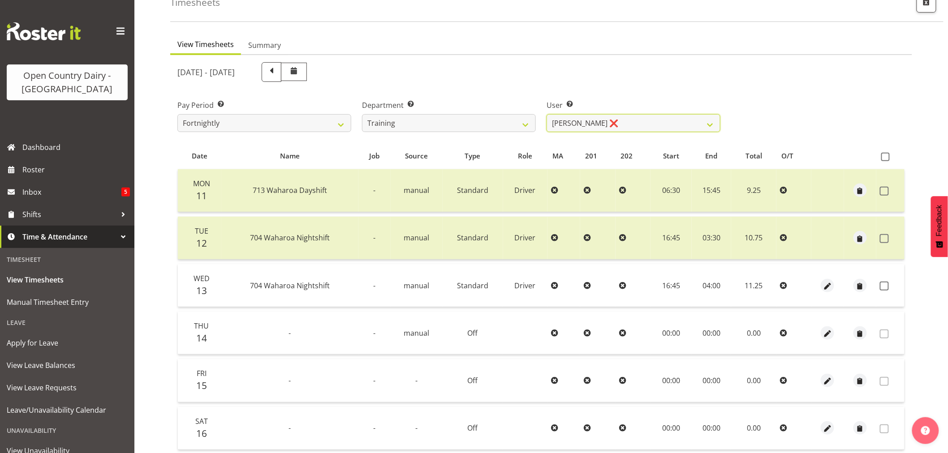
scroll to position [50, 0]
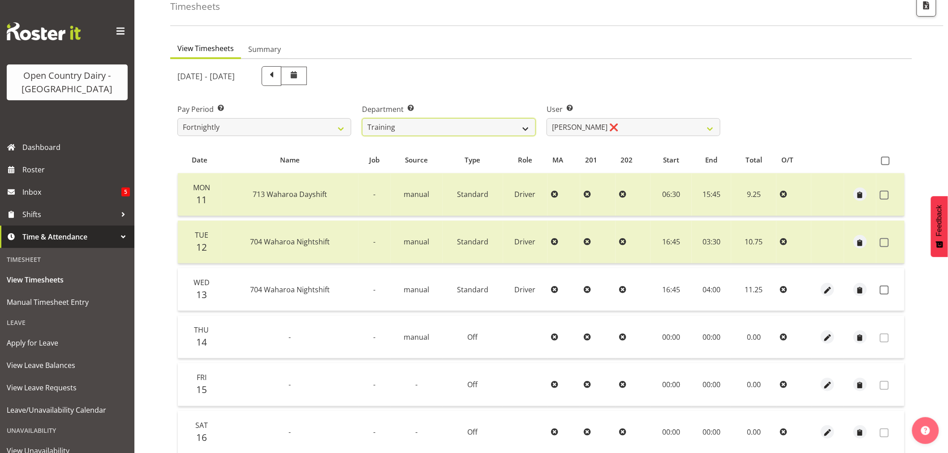
click at [456, 132] on select "701 702 703 704 705 706 707 708 709 710 711 712 713 714 715 716 717 718 719 720" at bounding box center [449, 127] width 174 height 18
select select "874"
click at [362, 118] on select "701 702 703 704 705 706 707 708 709 710 711 712 713 714 715 716 717 718 719 720" at bounding box center [449, 127] width 174 height 18
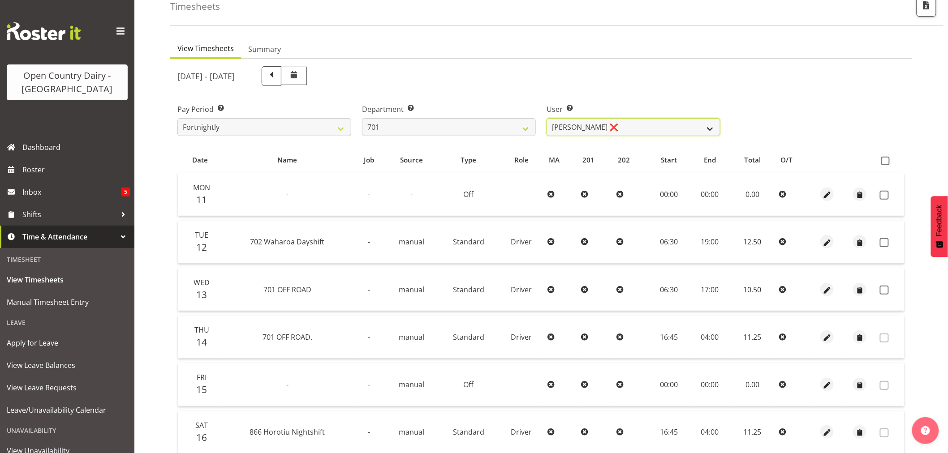
click at [669, 132] on select "[PERSON_NAME] ❌ [PERSON_NAME] ❌ [PERSON_NAME] ❌ [PERSON_NAME] ❌" at bounding box center [633, 127] width 174 height 18
select select "11207"
click at [546, 118] on select "[PERSON_NAME] ❌ [PERSON_NAME] ❌ [PERSON_NAME] ❌ [PERSON_NAME] ❌" at bounding box center [633, 127] width 174 height 18
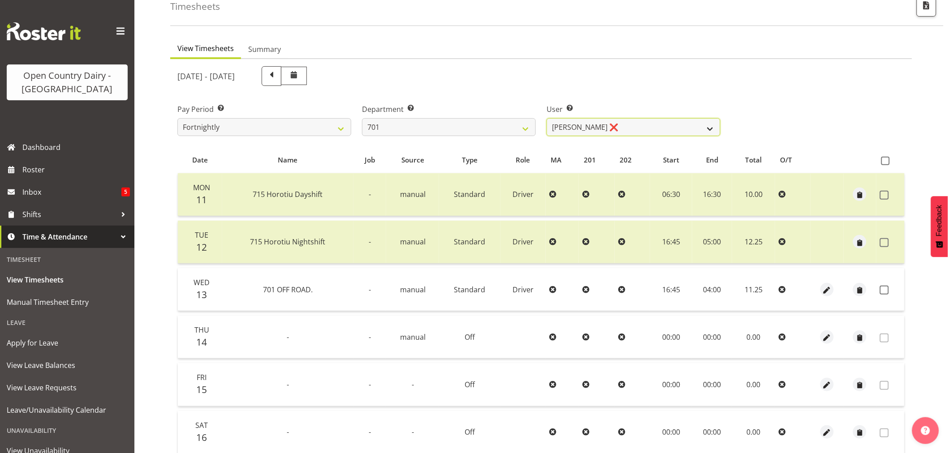
click at [600, 133] on select "[PERSON_NAME] ❌ [PERSON_NAME] ❌ [PERSON_NAME] ❌ [PERSON_NAME] ❌" at bounding box center [633, 127] width 174 height 18
click at [498, 125] on select "701 702 703 704 705 706 707 708 709 710 711 712 713 714 715 716 717 718 719 720" at bounding box center [449, 127] width 174 height 18
select select "875"
click at [362, 118] on select "701 702 703 704 705 706 707 708 709 710 711 712 713 714 715 716 717 718 719 720" at bounding box center [449, 127] width 174 height 18
select select "10971"
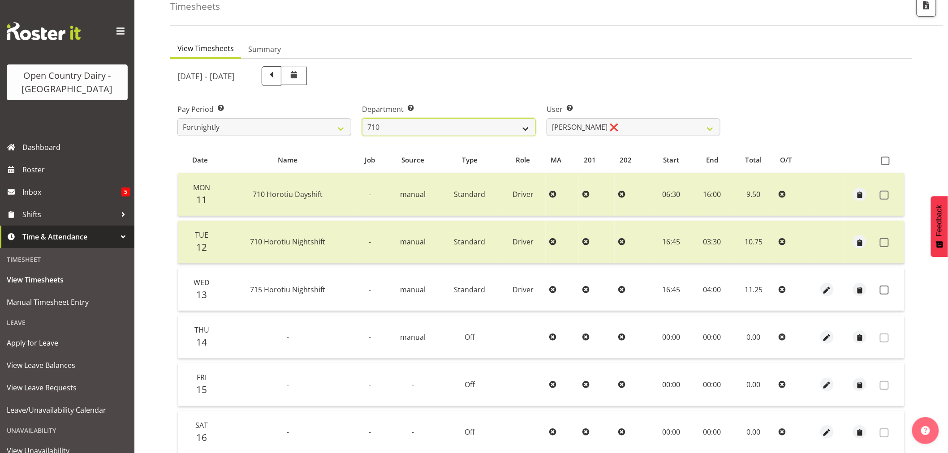
click at [419, 129] on select "701 702 703 704 705 706 707 708 709 710 711 712 713 714 715 716 717 718 719 720" at bounding box center [449, 127] width 174 height 18
click at [508, 80] on div "[DATE] - [DATE]" at bounding box center [448, 76] width 543 height 20
